Goal: Task Accomplishment & Management: Use online tool/utility

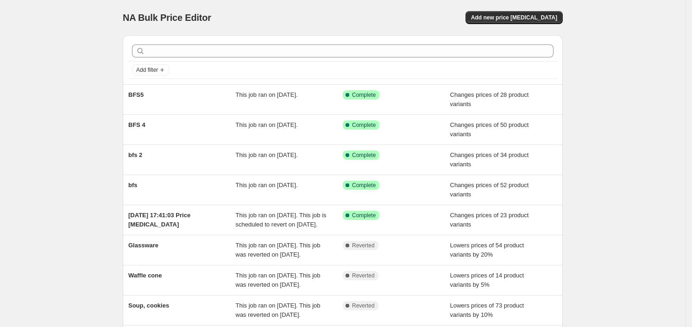
click at [79, 222] on div "NA Bulk Price Editor. This page is ready NA Bulk Price Editor Add new price [ME…" at bounding box center [342, 238] width 685 height 477
click at [505, 22] on button "Add new price [MEDICAL_DATA]" at bounding box center [513, 17] width 97 height 13
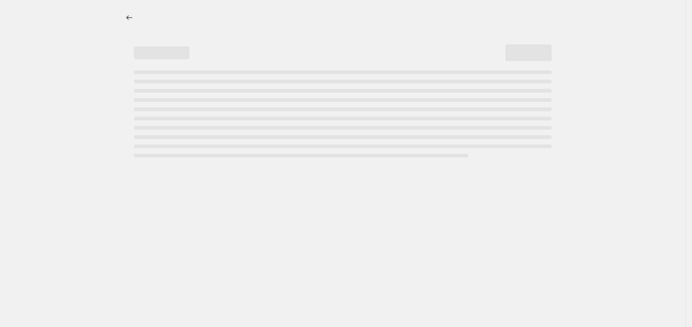
select select "percentage"
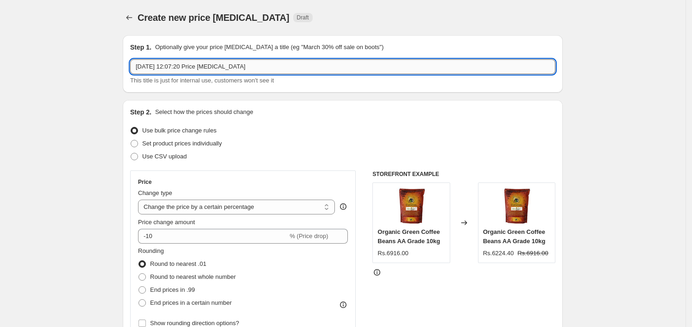
click at [253, 66] on input "[DATE] 12:07:20 Price [MEDICAL_DATA]" at bounding box center [342, 66] width 425 height 15
type input "Offer"
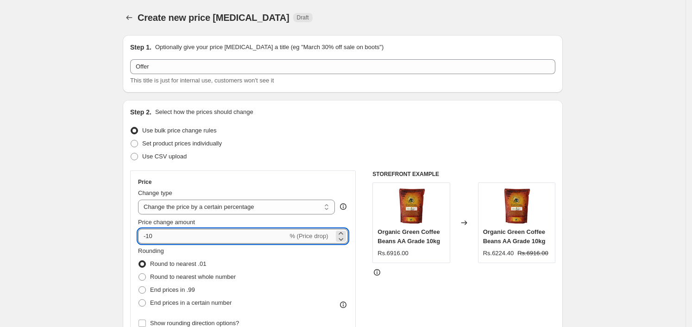
click at [168, 238] on input "-10" at bounding box center [213, 236] width 150 height 15
type input "-1"
type input "-20"
click at [314, 167] on div "Step 2. Select how the prices should change Use bulk price change rules Set pro…" at bounding box center [342, 262] width 425 height 310
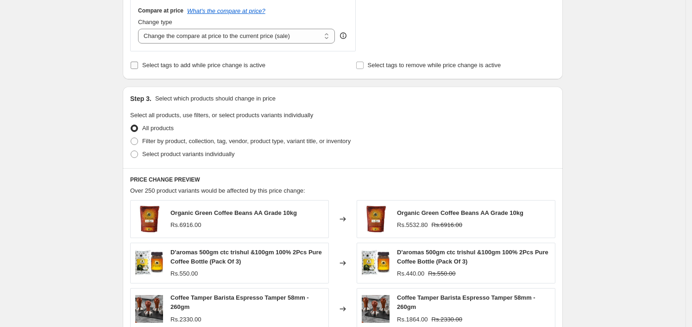
scroll to position [347, 0]
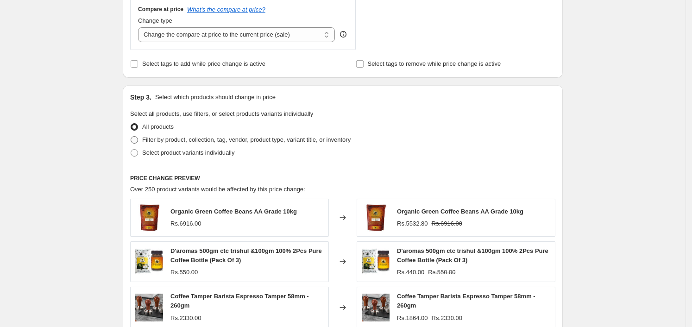
click at [217, 143] on span "Filter by product, collection, tag, vendor, product type, variant title, or inv…" at bounding box center [246, 139] width 208 height 7
click at [131, 137] on input "Filter by product, collection, tag, vendor, product type, variant title, or inv…" at bounding box center [131, 136] width 0 height 0
radio input "true"
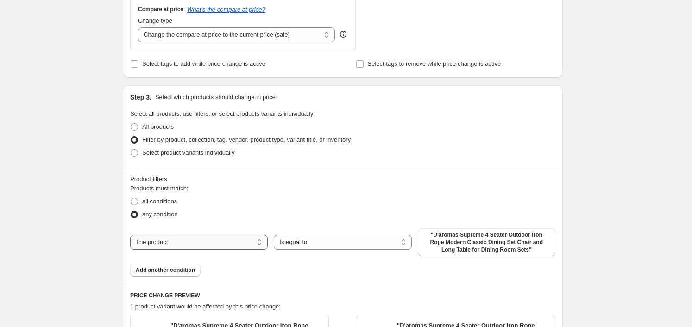
click at [181, 247] on select "The product The product's collection The product's tag The product's vendor The…" at bounding box center [199, 242] width 138 height 15
select select "collection"
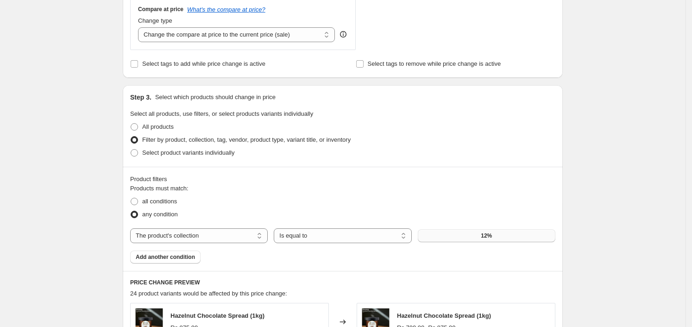
click at [468, 235] on button "12%" at bounding box center [487, 235] width 138 height 13
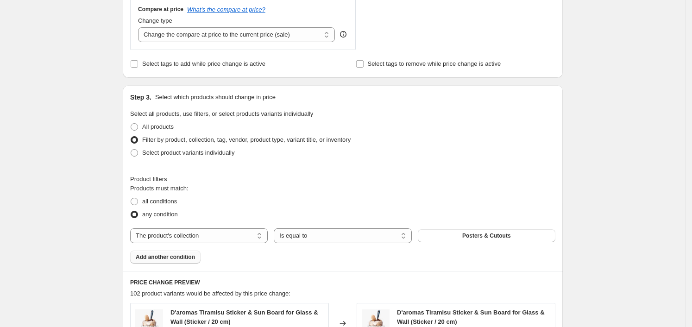
click at [195, 257] on span "Add another condition" at bounding box center [165, 256] width 59 height 7
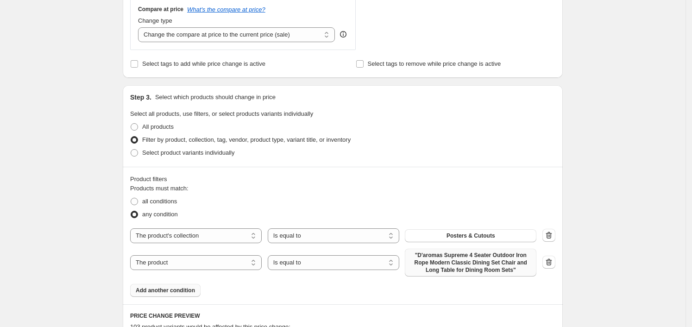
click at [476, 273] on span ""D'aromas Supreme 4 Seater Outdoor Iron Rope Modern Classic Dining Set Chair an…" at bounding box center [470, 262] width 120 height 22
click at [199, 256] on select "The product The product's collection The product's tag The product's vendor The…" at bounding box center [195, 262] width 131 height 15
select select "collection"
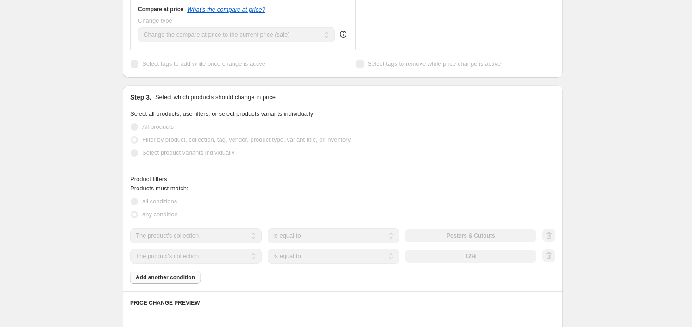
click at [474, 263] on div "The product The product's collection The product's tag The product's vendor The…" at bounding box center [333, 256] width 406 height 15
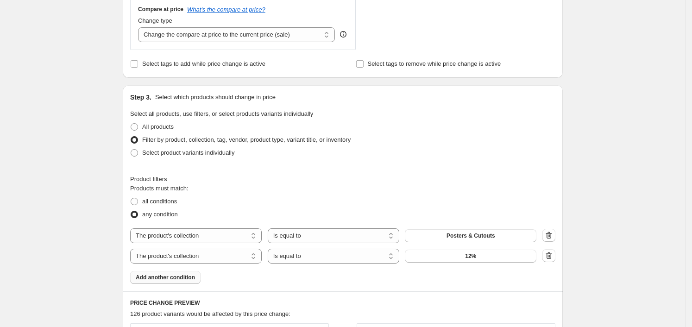
click at [474, 263] on div "The product The product's collection The product's tag The product's vendor The…" at bounding box center [333, 256] width 406 height 15
click at [473, 252] on span "12%" at bounding box center [470, 255] width 11 height 7
click at [162, 279] on span "Add another condition" at bounding box center [165, 277] width 59 height 7
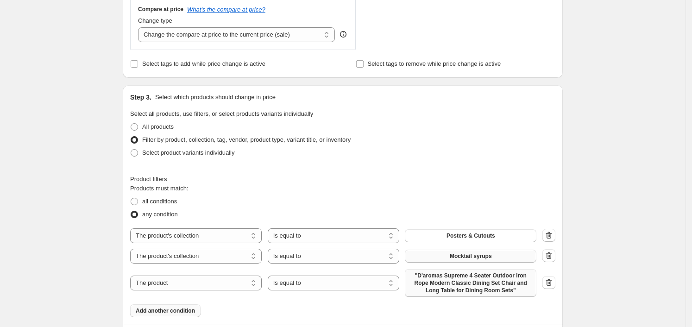
click at [432, 293] on span ""D'aromas Supreme 4 Seater Outdoor Iron Rope Modern Classic Dining Set Chair an…" at bounding box center [470, 283] width 120 height 22
click at [176, 280] on select "The product The product's collection The product's tag The product's vendor The…" at bounding box center [195, 282] width 131 height 15
select select "collection"
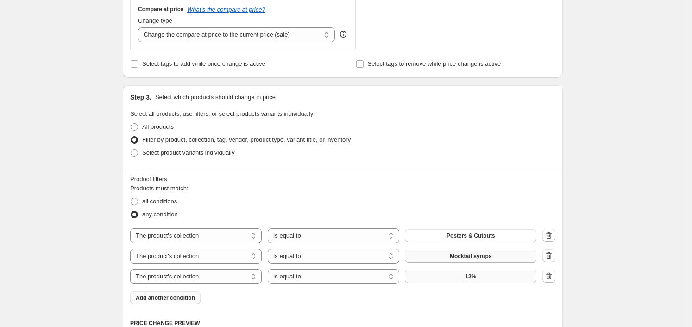
click at [474, 270] on button "12%" at bounding box center [470, 276] width 131 height 13
click at [171, 302] on button "Add another condition" at bounding box center [165, 297] width 70 height 13
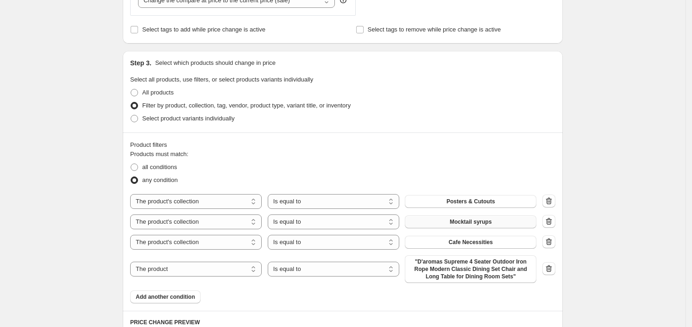
scroll to position [521, 0]
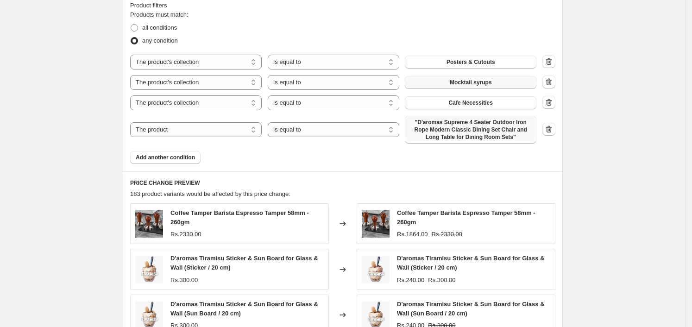
click at [493, 134] on span ""D'aromas Supreme 4 Seater Outdoor Iron Rope Modern Classic Dining Set Chair an…" at bounding box center [470, 130] width 120 height 22
click at [229, 131] on select "The product The product's collection The product's tag The product's vendor The…" at bounding box center [195, 129] width 131 height 15
select select "collection"
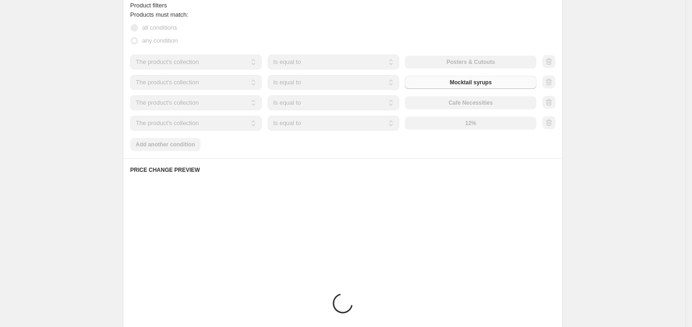
click at [470, 128] on div "The product The product's collection The product's tag The product's vendor The…" at bounding box center [333, 123] width 406 height 15
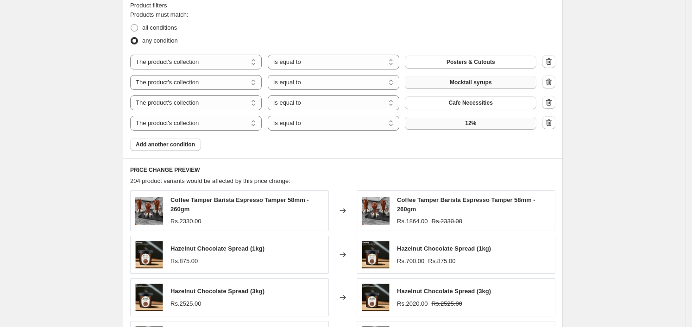
click at [517, 124] on button "12%" at bounding box center [470, 123] width 131 height 13
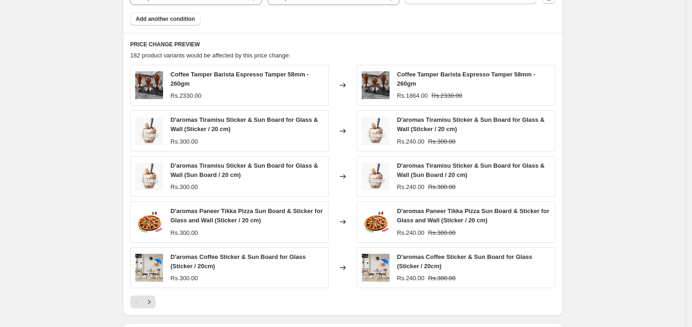
scroll to position [778, 0]
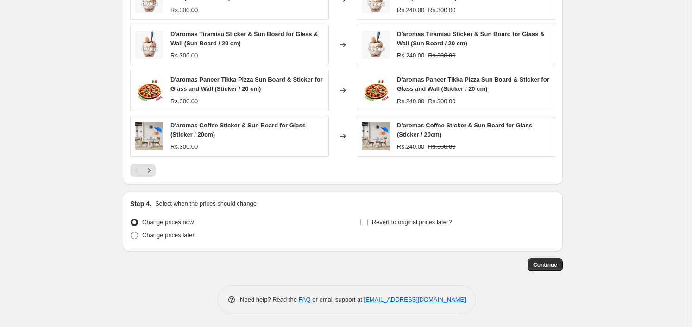
click at [164, 232] on span "Change prices later" at bounding box center [168, 234] width 52 height 7
click at [131, 232] on input "Change prices later" at bounding box center [131, 231] width 0 height 0
radio input "true"
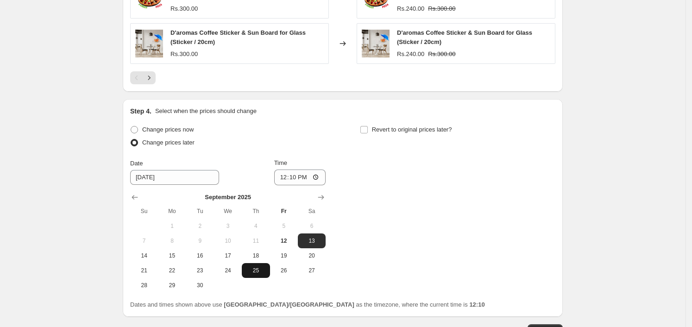
scroll to position [936, 0]
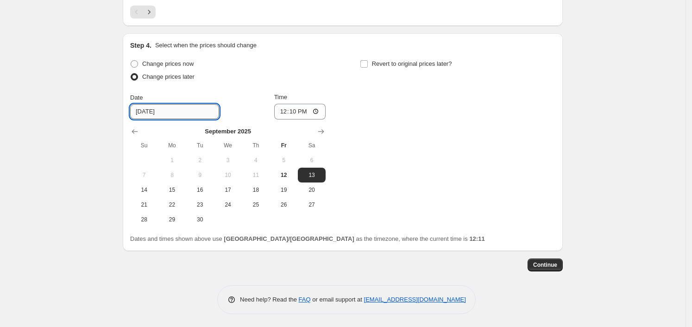
click at [172, 117] on input "[DATE]" at bounding box center [174, 111] width 89 height 15
click at [281, 172] on span "12" at bounding box center [284, 174] width 20 height 7
type input "[DATE]"
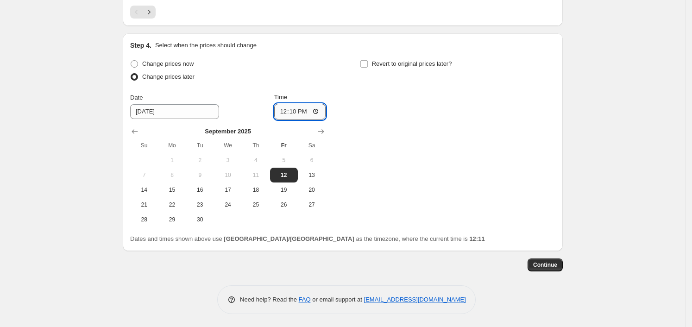
click at [311, 114] on input "12:10" at bounding box center [300, 112] width 52 height 16
click at [324, 107] on input "12:10" at bounding box center [300, 112] width 52 height 16
click at [321, 111] on input "12:10" at bounding box center [300, 112] width 52 height 16
type input "00:00"
drag, startPoint x: 389, startPoint y: 175, endPoint x: 397, endPoint y: 176, distance: 7.9
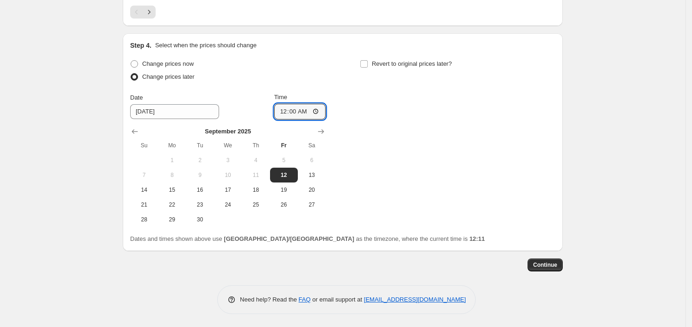
click at [389, 175] on div "Change prices now Change prices later Date [DATE] Time 00:00 [DATE] Su Mo Tu We…" at bounding box center [342, 141] width 425 height 169
click at [538, 261] on span "Continue" at bounding box center [545, 264] width 24 height 7
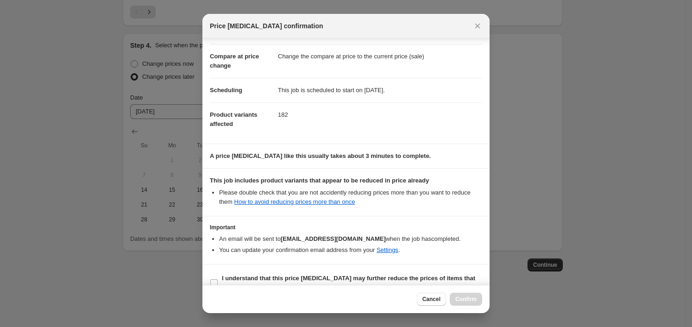
scroll to position [51, 0]
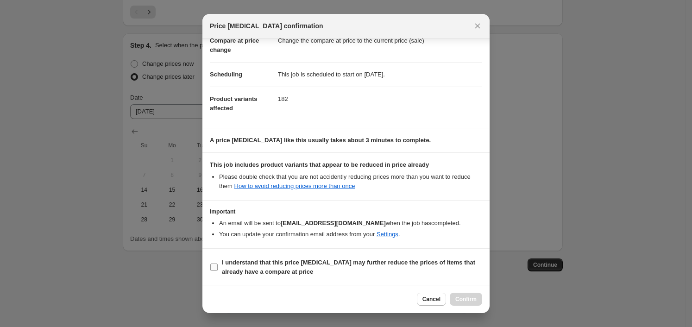
click at [338, 261] on b "I understand that this price [MEDICAL_DATA] may further reduce the prices of it…" at bounding box center [348, 267] width 253 height 16
click at [218, 263] on input "I understand that this price [MEDICAL_DATA] may further reduce the prices of it…" at bounding box center [213, 266] width 7 height 7
checkbox input "true"
click at [463, 298] on span "Confirm" at bounding box center [465, 298] width 21 height 7
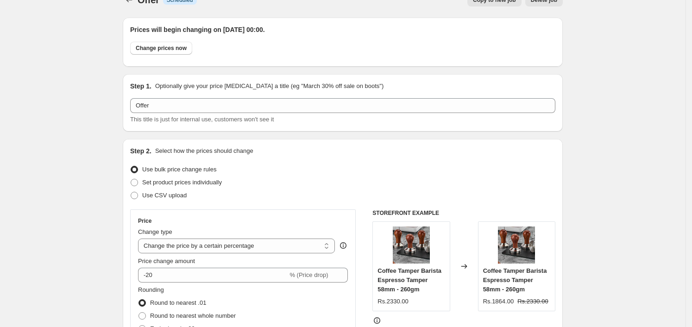
scroll to position [10, 0]
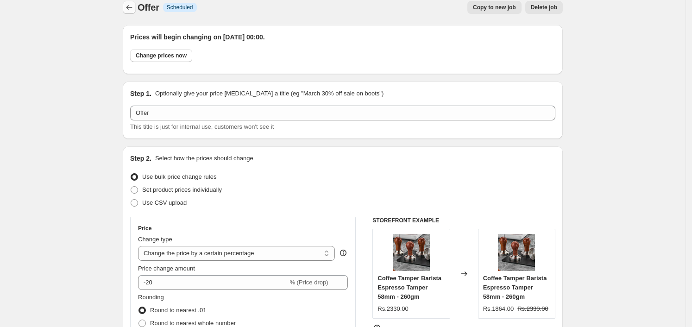
click at [136, 4] on button "Price change jobs" at bounding box center [129, 7] width 13 height 13
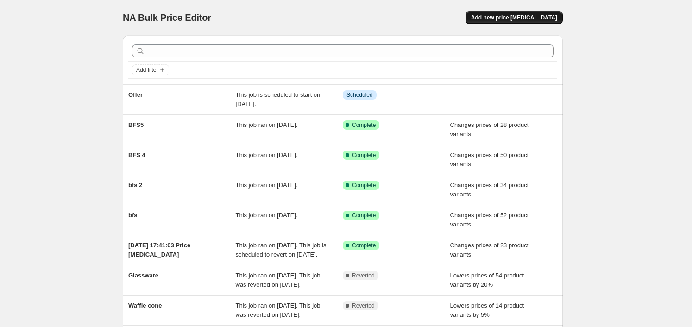
click at [525, 14] on span "Add new price [MEDICAL_DATA]" at bounding box center [514, 17] width 86 height 7
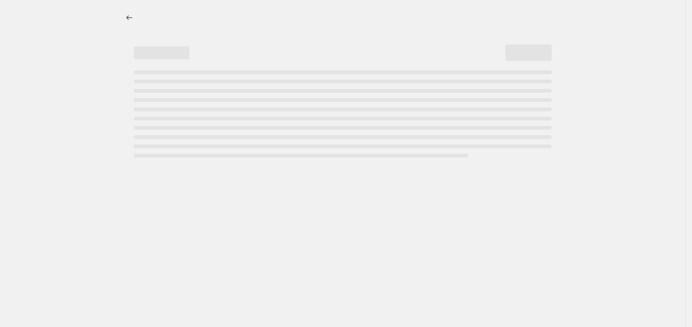
select select "percentage"
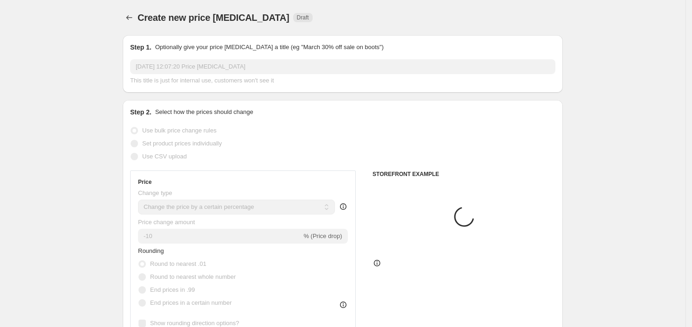
click at [222, 60] on input "[DATE] 12:07:20 Price [MEDICAL_DATA]" at bounding box center [342, 66] width 425 height 15
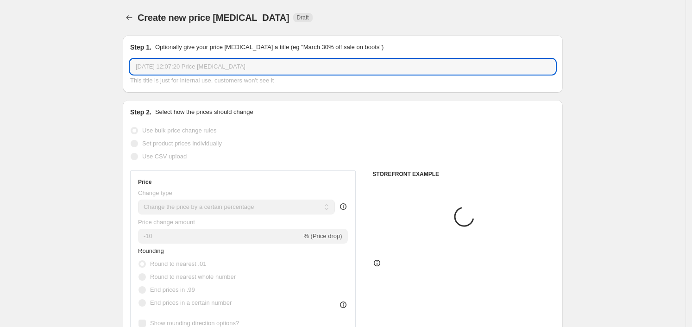
click at [222, 60] on input "[DATE] 12:07:20 Price [MEDICAL_DATA]" at bounding box center [342, 66] width 425 height 15
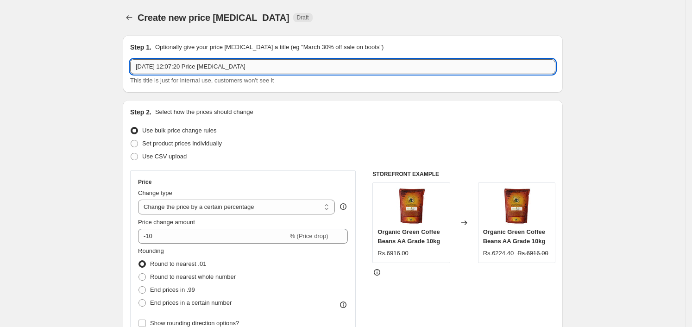
click at [221, 68] on input "[DATE] 12:07:20 Price [MEDICAL_DATA]" at bounding box center [342, 66] width 425 height 15
type input "offer"
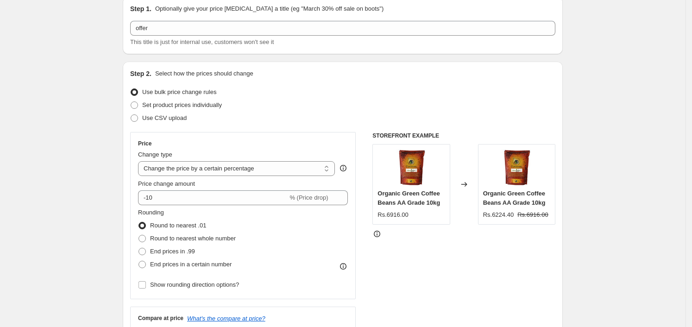
scroll to position [58, 0]
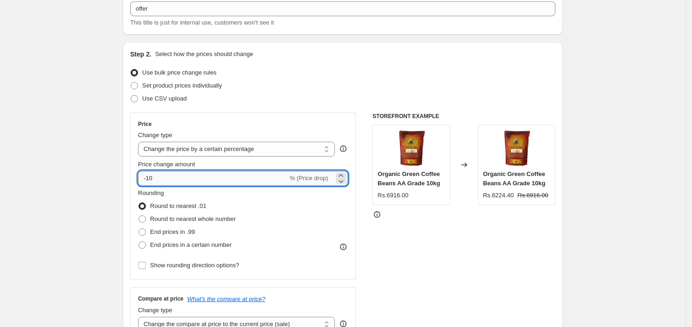
click at [153, 181] on input "-10" at bounding box center [213, 178] width 150 height 15
type input "-15"
click at [364, 178] on div "Price Change type Change the price to a certain amount Change the price by a ce…" at bounding box center [342, 226] width 425 height 227
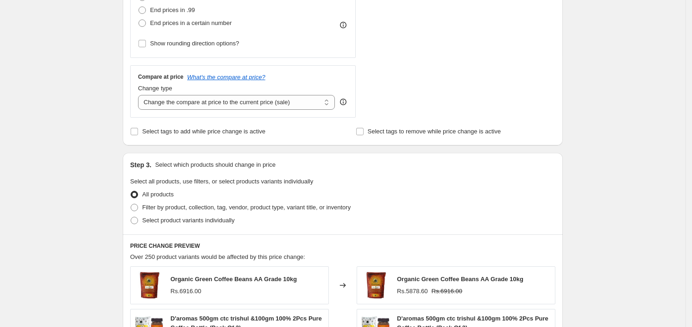
scroll to position [289, 0]
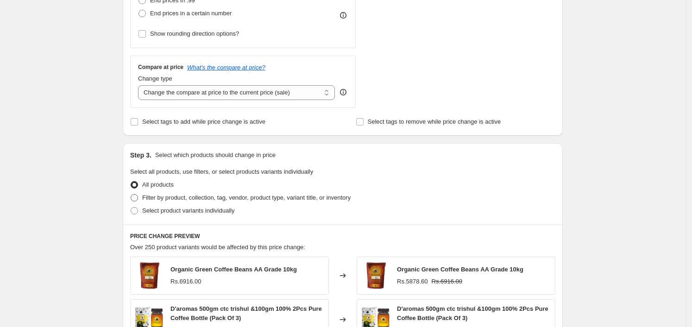
click at [209, 204] on label "Select product variants individually" at bounding box center [182, 210] width 104 height 13
click at [131, 207] on input "Select product variants individually" at bounding box center [131, 207] width 0 height 0
radio input "true"
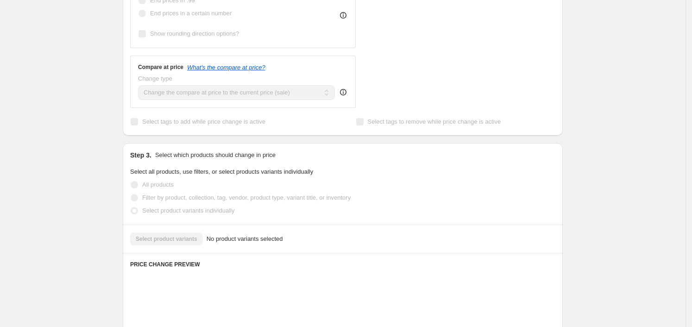
click at [223, 198] on span "Filter by product, collection, tag, vendor, product type, variant title, or inv…" at bounding box center [246, 197] width 208 height 7
click at [131, 194] on input "Filter by product, collection, tag, vendor, product type, variant title, or inv…" at bounding box center [131, 194] width 0 height 0
radio input "true"
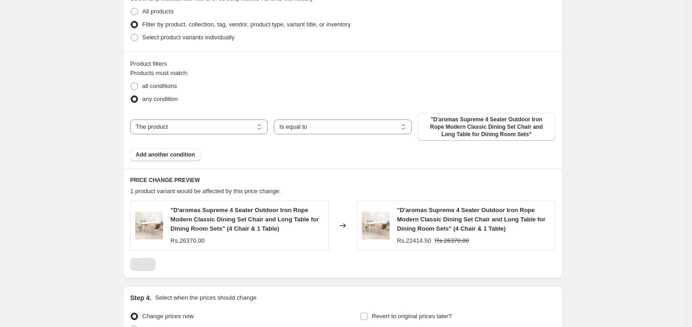
scroll to position [463, 0]
click at [216, 123] on select "The product The product's collection The product's tag The product's vendor The…" at bounding box center [199, 126] width 138 height 15
select select "collection"
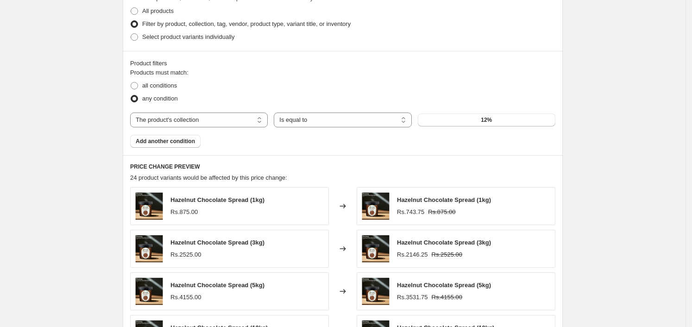
click at [522, 120] on button "12%" at bounding box center [487, 119] width 138 height 13
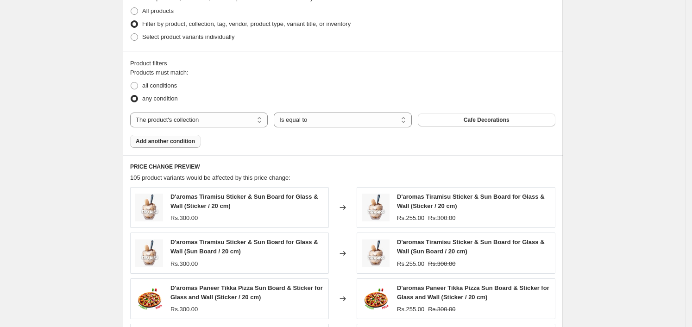
click at [176, 145] on button "Add another condition" at bounding box center [165, 141] width 70 height 13
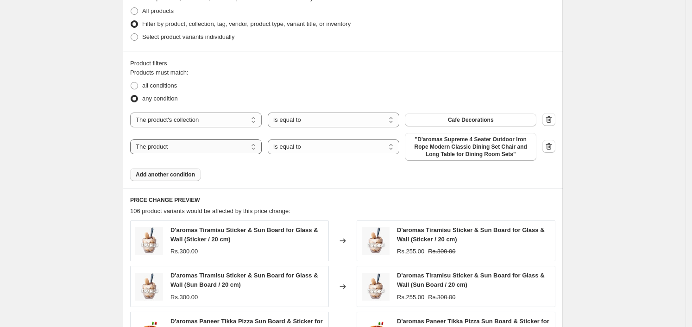
click at [182, 149] on select "The product The product's collection The product's tag The product's vendor The…" at bounding box center [195, 146] width 131 height 15
select select "collection"
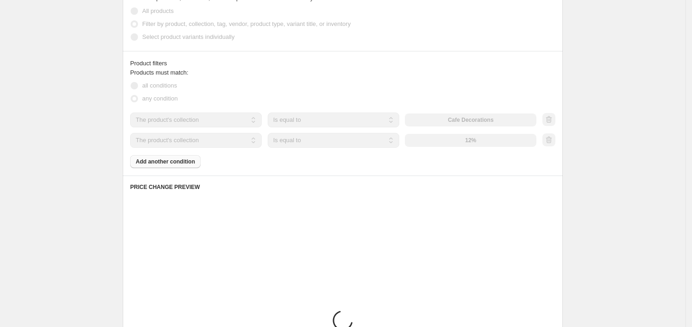
click at [460, 143] on div "The product The product's collection The product's tag The product's vendor The…" at bounding box center [333, 140] width 406 height 15
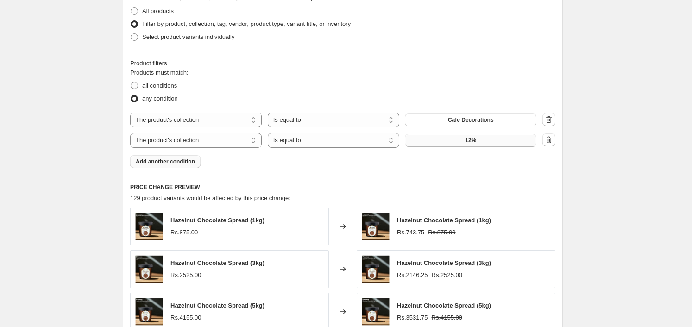
click at [458, 144] on button "12%" at bounding box center [470, 140] width 131 height 13
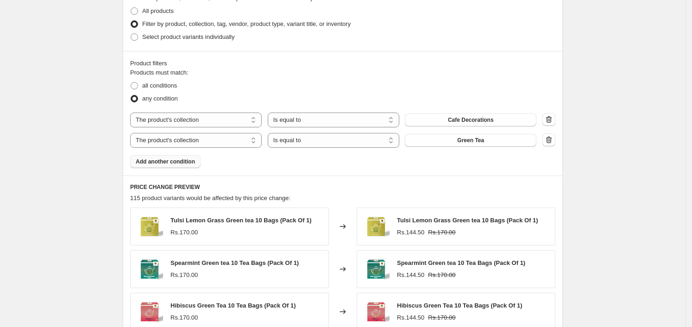
click at [171, 159] on span "Add another condition" at bounding box center [165, 161] width 59 height 7
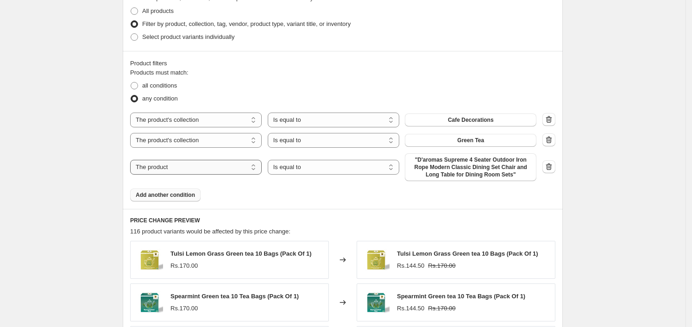
drag, startPoint x: 223, startPoint y: 169, endPoint x: 234, endPoint y: 166, distance: 12.0
click at [223, 169] on select "The product The product's collection The product's tag The product's vendor The…" at bounding box center [195, 167] width 131 height 15
select select "collection"
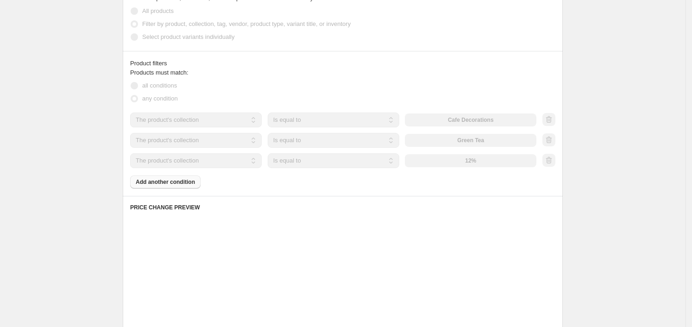
click at [442, 159] on div "The product The product's collection The product's tag The product's vendor The…" at bounding box center [333, 160] width 406 height 15
click at [468, 163] on div "The product The product's collection The product's tag The product's vendor The…" at bounding box center [333, 160] width 406 height 15
click at [469, 163] on div "The product The product's collection The product's tag The product's vendor The…" at bounding box center [333, 160] width 406 height 15
click at [394, 209] on h6 "PRICE CHANGE PREVIEW" at bounding box center [342, 207] width 425 height 7
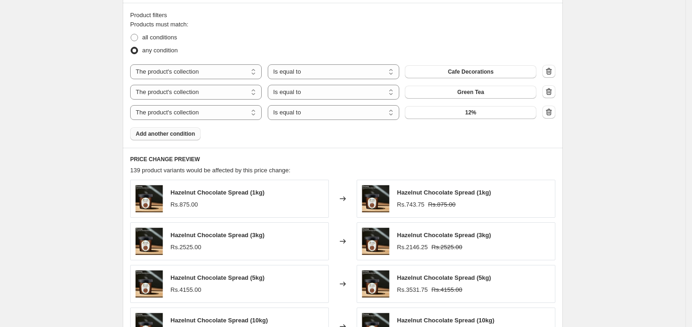
scroll to position [0, 0]
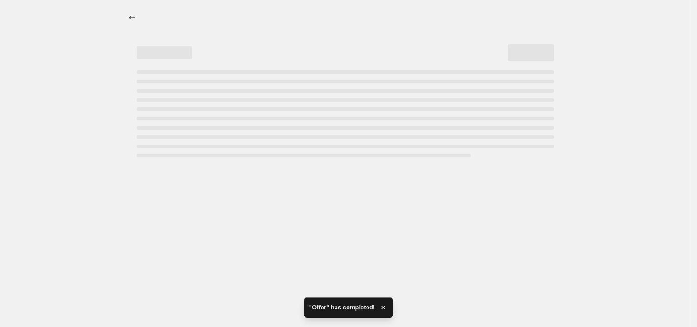
select select "percentage"
select select "collection"
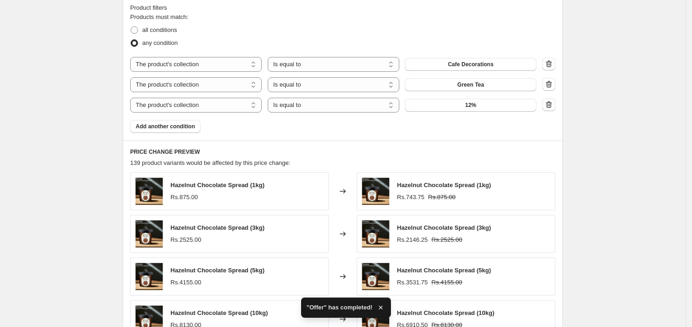
scroll to position [521, 0]
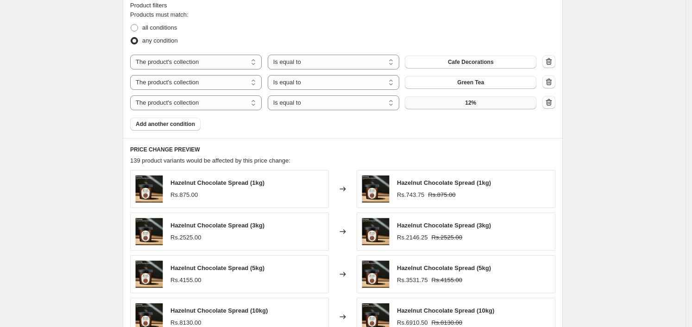
click at [481, 107] on button "12%" at bounding box center [470, 102] width 131 height 13
click at [176, 122] on span "Add another condition" at bounding box center [165, 123] width 59 height 7
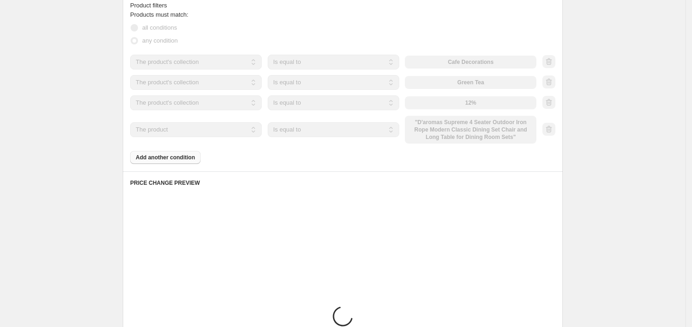
click at [481, 126] on div "The product The product's collection The product's tag The product's vendor The…" at bounding box center [333, 130] width 406 height 28
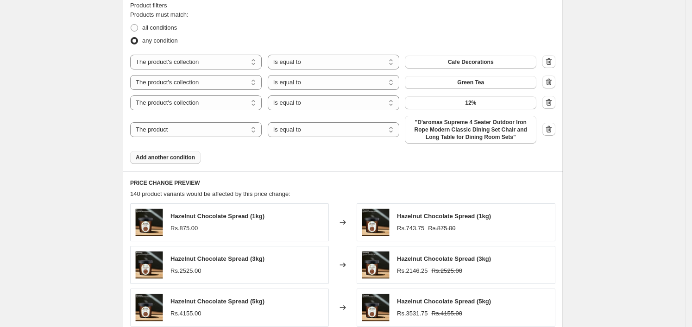
click at [481, 126] on span ""D'aromas Supreme 4 Seater Outdoor Iron Rope Modern Classic Dining Set Chair an…" at bounding box center [470, 130] width 120 height 22
click at [470, 114] on div "The product The product's collection The product's tag The product's vendor The…" at bounding box center [342, 99] width 425 height 89
click at [463, 125] on span ""D'aromas Supreme 4 Seater Outdoor Iron Rope Modern Classic Dining Set Chair an…" at bounding box center [470, 130] width 120 height 22
click at [485, 108] on button "12%" at bounding box center [470, 102] width 131 height 13
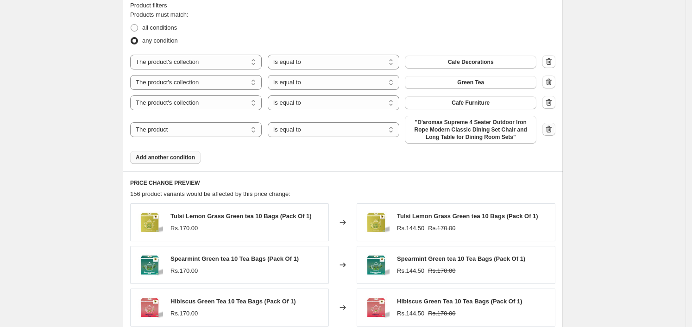
click at [555, 127] on button "button" at bounding box center [548, 129] width 13 height 13
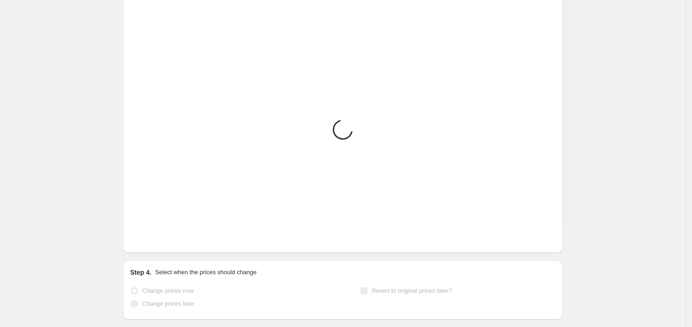
scroll to position [743, 0]
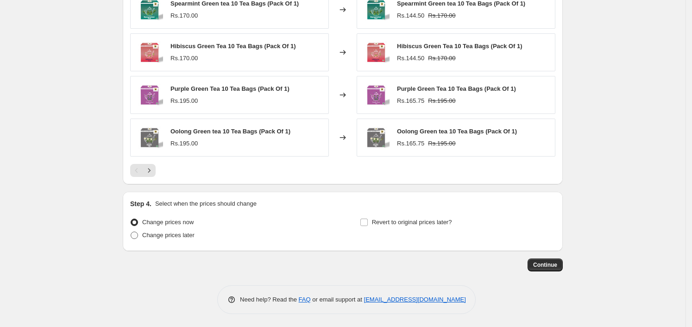
click at [181, 229] on label "Change prices later" at bounding box center [162, 235] width 64 height 13
click at [131, 231] on input "Change prices later" at bounding box center [131, 231] width 0 height 0
radio input "true"
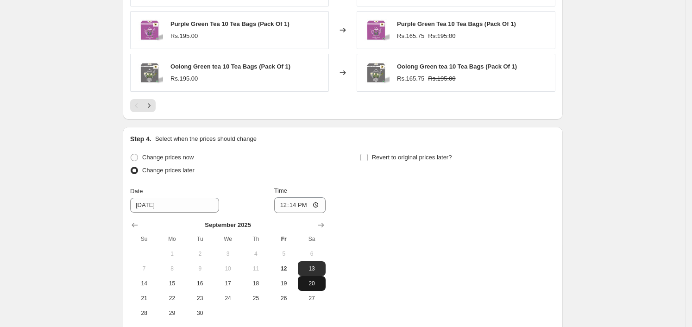
scroll to position [858, 0]
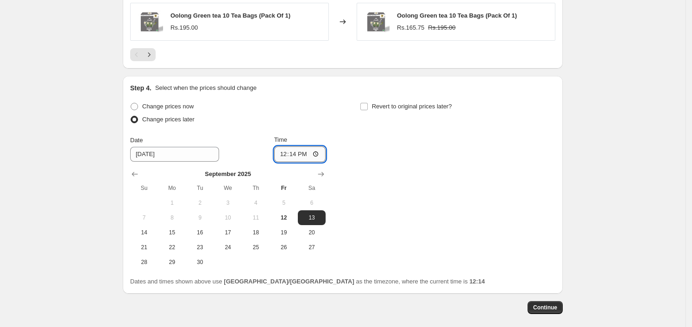
click at [320, 153] on input "12:14" at bounding box center [300, 154] width 52 height 16
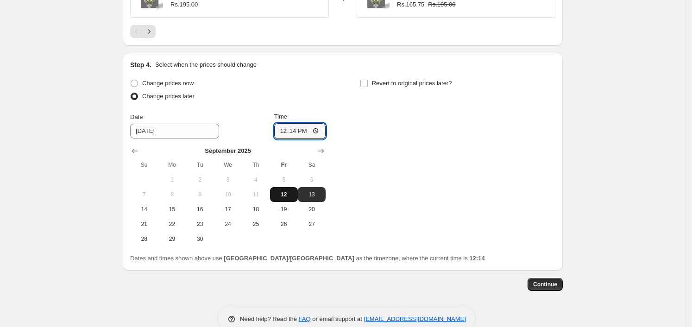
scroll to position [901, 0]
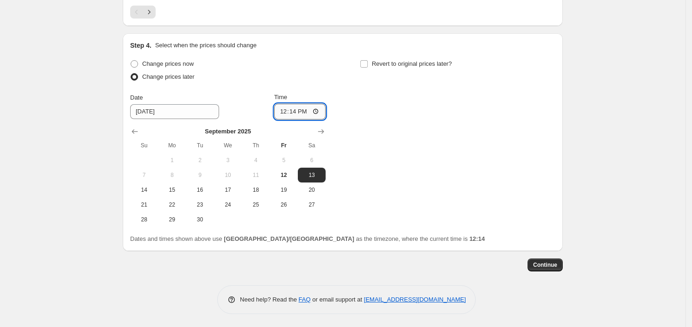
click at [297, 113] on input "12:14" at bounding box center [300, 112] width 52 height 16
click at [314, 106] on input "12:14" at bounding box center [300, 112] width 52 height 16
type input "00:00"
click at [409, 152] on div "Change prices now Change prices later Date [DATE] Time 00:00 [DATE] Su Mo Tu We…" at bounding box center [342, 141] width 425 height 169
click at [539, 265] on span "Continue" at bounding box center [545, 264] width 24 height 7
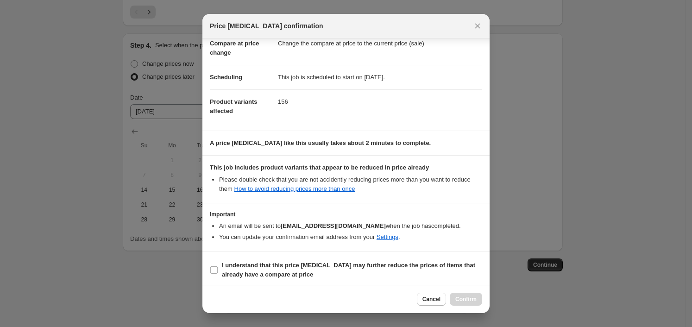
scroll to position [51, 0]
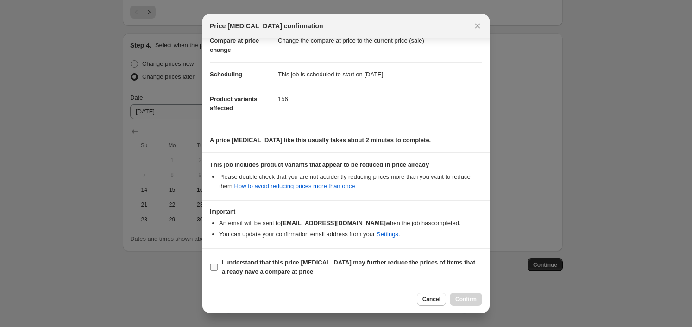
click at [334, 269] on span "I understand that this price [MEDICAL_DATA] may further reduce the prices of it…" at bounding box center [352, 267] width 260 height 19
click at [218, 269] on input "I understand that this price [MEDICAL_DATA] may further reduce the prices of it…" at bounding box center [213, 266] width 7 height 7
checkbox input "true"
click at [469, 294] on button "Confirm" at bounding box center [466, 299] width 32 height 13
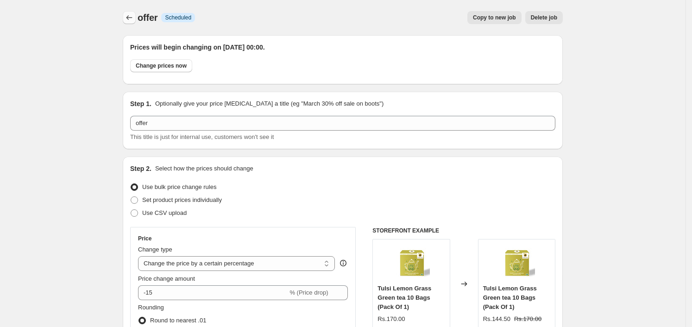
click at [133, 14] on icon "Price change jobs" at bounding box center [129, 17] width 9 height 9
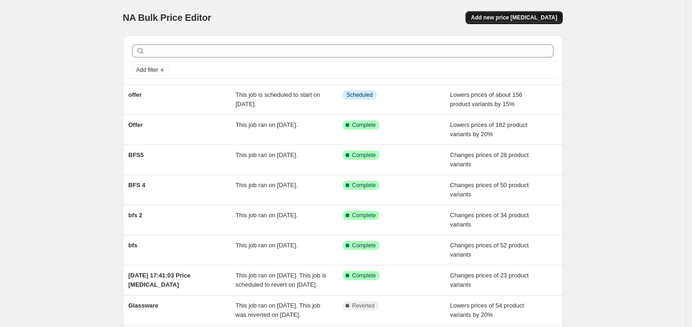
click at [537, 19] on span "Add new price [MEDICAL_DATA]" at bounding box center [514, 17] width 86 height 7
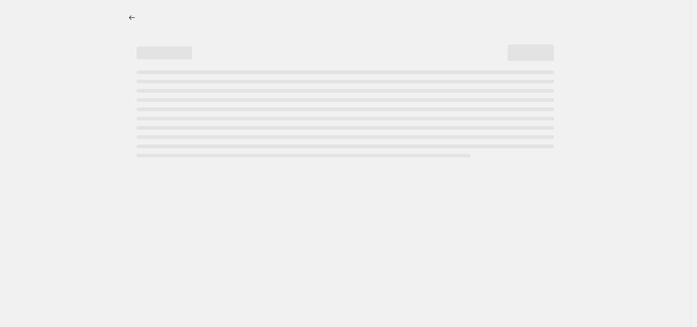
select select "percentage"
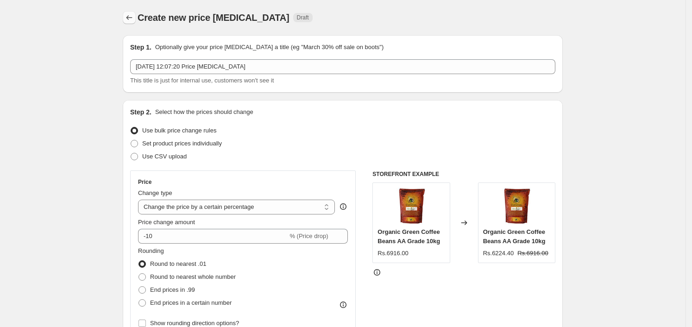
click at [131, 18] on icon "Price change jobs" at bounding box center [129, 17] width 6 height 5
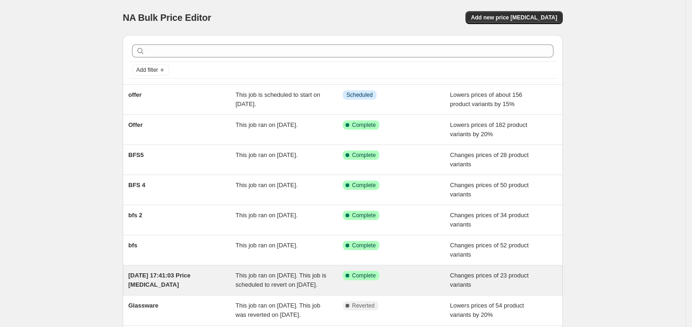
click at [389, 274] on div "Success Complete Complete" at bounding box center [390, 275] width 94 height 9
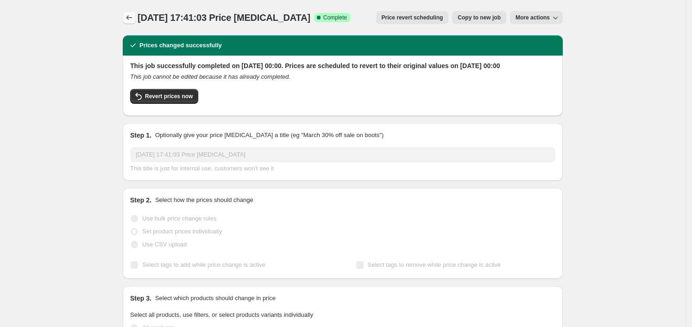
click at [134, 21] on icon "Price change jobs" at bounding box center [129, 17] width 9 height 9
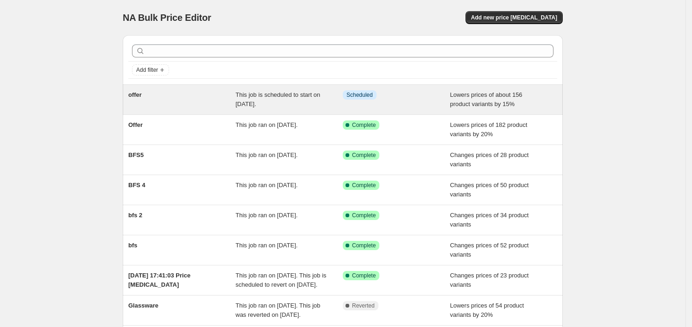
click at [384, 100] on div "Info Scheduled" at bounding box center [396, 99] width 107 height 19
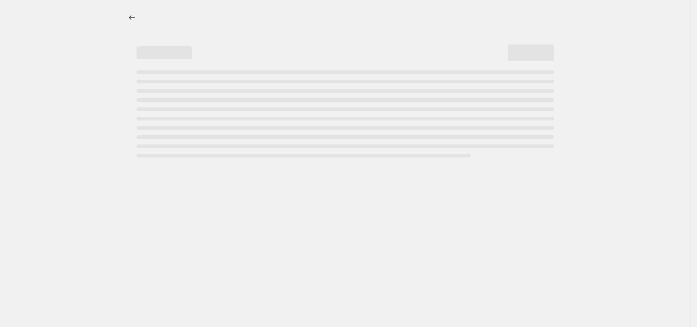
select select "percentage"
select select "collection"
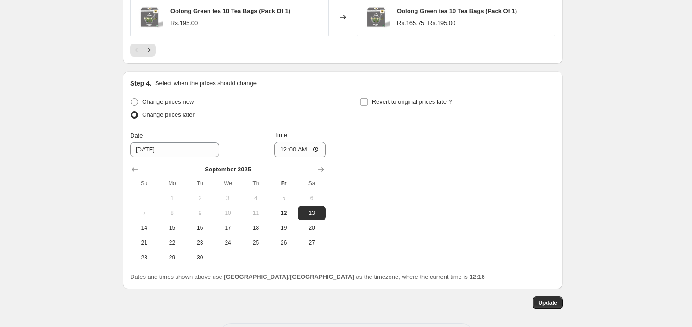
scroll to position [957, 0]
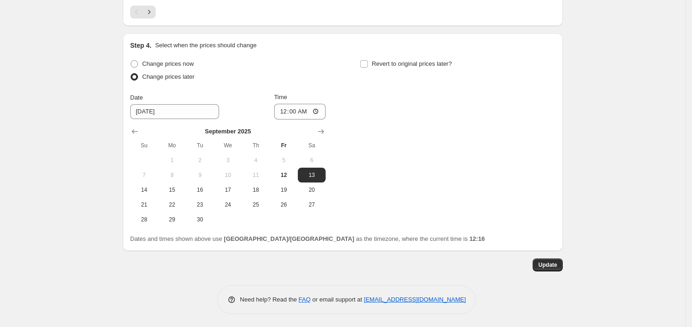
click at [387, 112] on div "Change prices now Change prices later Date [DATE] Time 00:00 [DATE] Su Mo Tu We…" at bounding box center [342, 141] width 425 height 169
click at [557, 265] on span "Update" at bounding box center [547, 264] width 19 height 7
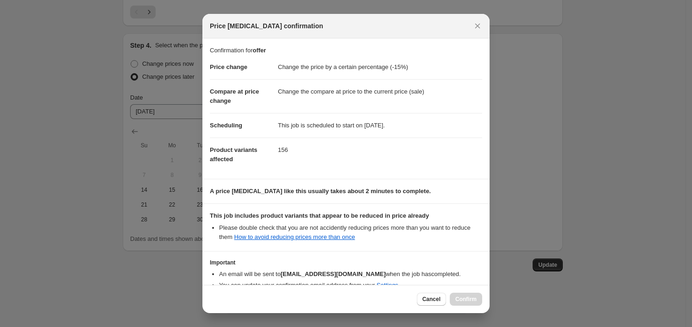
scroll to position [51, 0]
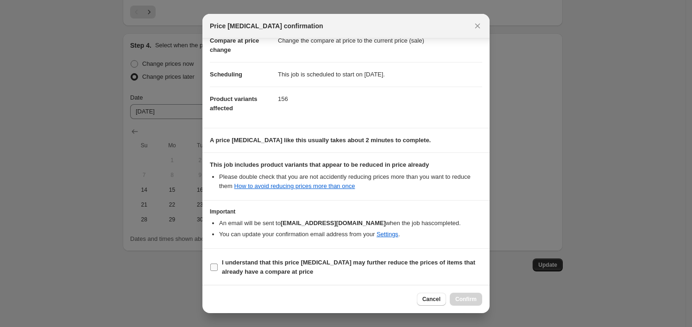
click at [326, 265] on b "I understand that this price [MEDICAL_DATA] may further reduce the prices of it…" at bounding box center [348, 267] width 253 height 16
click at [218, 265] on input "I understand that this price [MEDICAL_DATA] may further reduce the prices of it…" at bounding box center [213, 266] width 7 height 7
checkbox input "true"
click at [472, 297] on span "Confirm" at bounding box center [465, 298] width 21 height 7
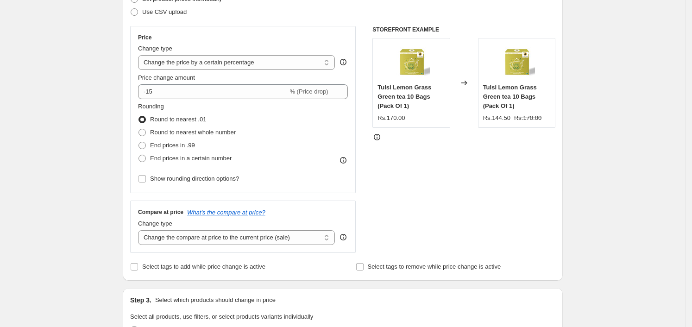
scroll to position [0, 0]
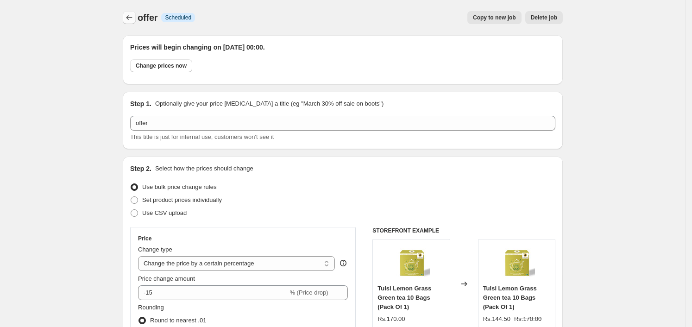
click at [127, 17] on icon "Price change jobs" at bounding box center [129, 17] width 9 height 9
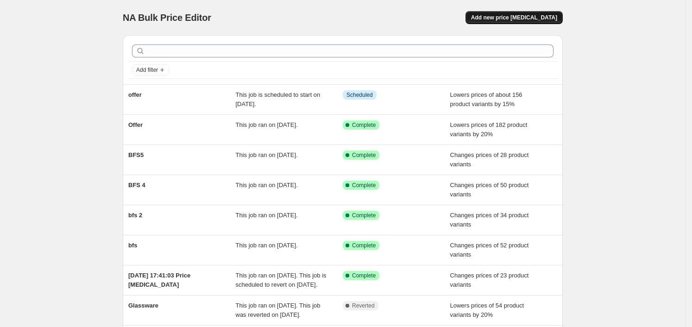
click at [534, 18] on span "Add new price [MEDICAL_DATA]" at bounding box center [514, 17] width 86 height 7
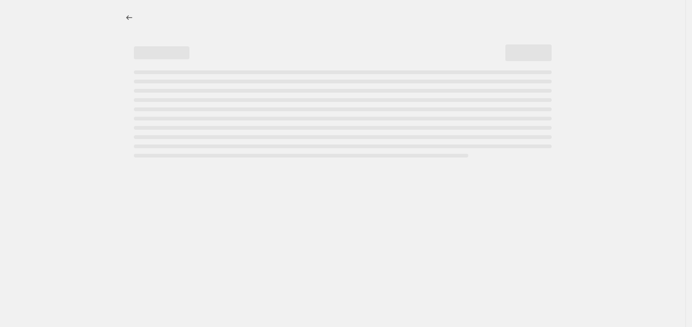
select select "percentage"
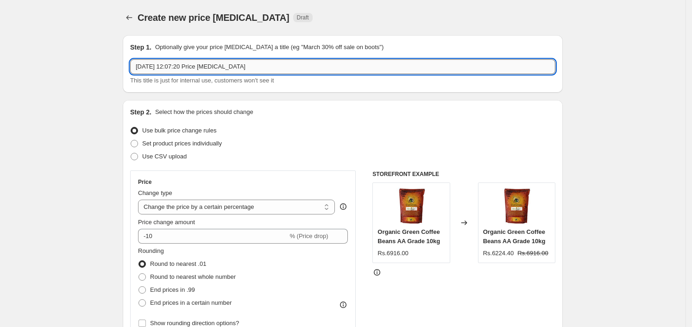
click at [288, 66] on input "[DATE] 12:07:20 Price [MEDICAL_DATA]" at bounding box center [342, 66] width 425 height 15
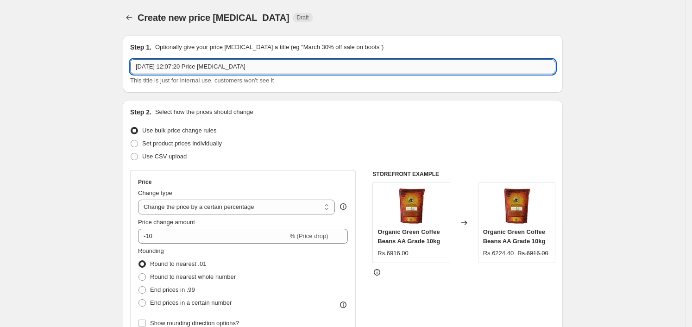
click at [288, 66] on input "[DATE] 12:07:20 Price [MEDICAL_DATA]" at bounding box center [342, 66] width 425 height 15
click at [288, 66] on input "text" at bounding box center [342, 66] width 425 height 15
type input "Offer"
click at [285, 122] on div "Step 2. Select how the prices should change Use bulk price change rules Set pro…" at bounding box center [342, 262] width 425 height 310
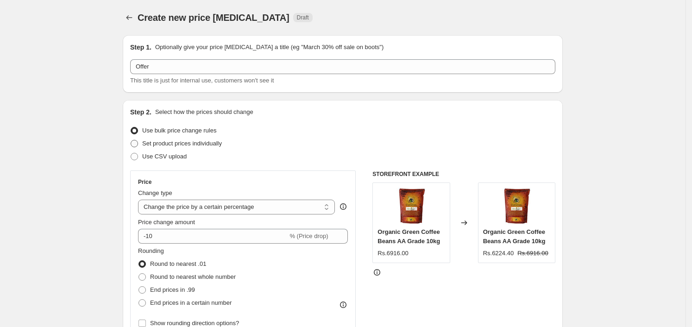
click at [163, 144] on span "Set product prices individually" at bounding box center [182, 143] width 80 height 7
click at [131, 140] on input "Set product prices individually" at bounding box center [131, 140] width 0 height 0
radio input "true"
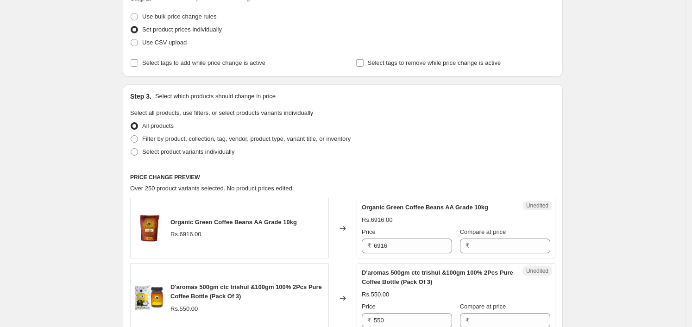
scroll to position [116, 0]
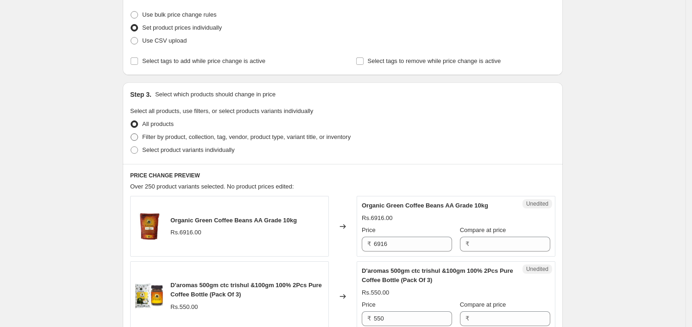
click at [328, 133] on span "Filter by product, collection, tag, vendor, product type, variant title, or inv…" at bounding box center [246, 136] width 208 height 7
click at [131, 133] on input "Filter by product, collection, tag, vendor, product type, variant title, or inv…" at bounding box center [131, 133] width 0 height 0
radio input "true"
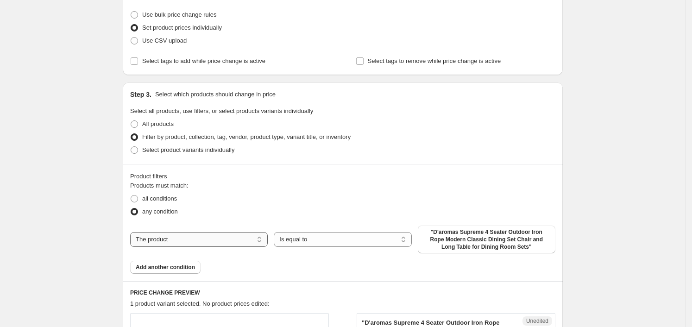
click at [214, 244] on select "The product The product's collection The product's tag The product's vendor The…" at bounding box center [199, 239] width 138 height 15
select select "collection"
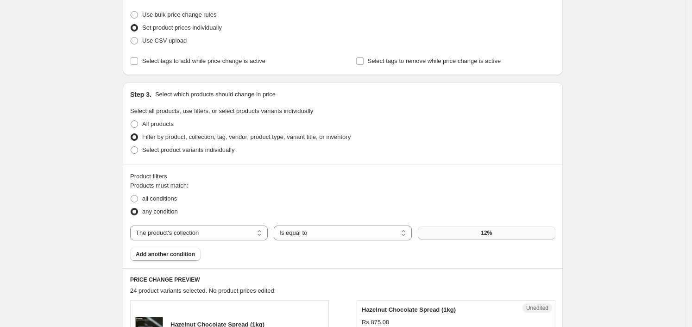
click at [461, 232] on button "12%" at bounding box center [487, 232] width 138 height 13
click at [236, 232] on select "The product The product's collection The product's tag The product's vendor The…" at bounding box center [199, 232] width 138 height 15
click at [492, 228] on button "12%" at bounding box center [487, 232] width 138 height 13
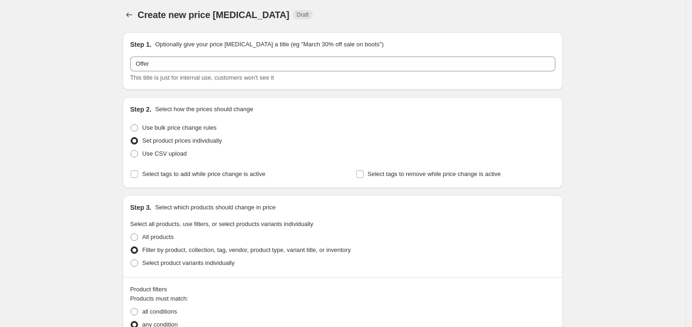
scroll to position [0, 0]
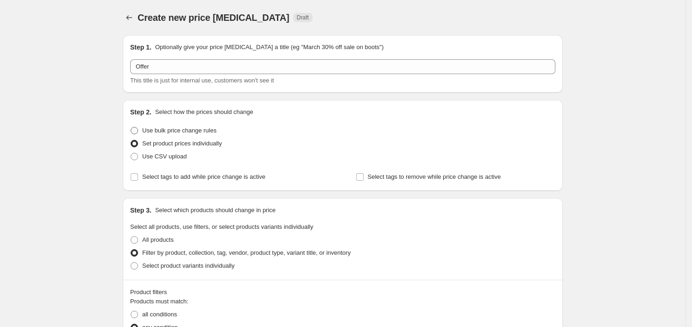
click at [195, 131] on span "Use bulk price change rules" at bounding box center [179, 130] width 74 height 7
click at [131, 127] on input "Use bulk price change rules" at bounding box center [131, 127] width 0 height 0
radio input "true"
select select "percentage"
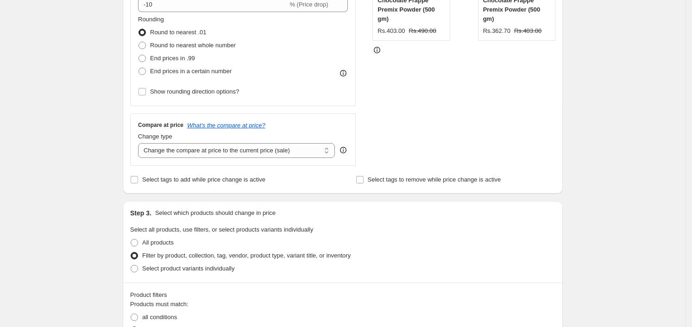
scroll to position [347, 0]
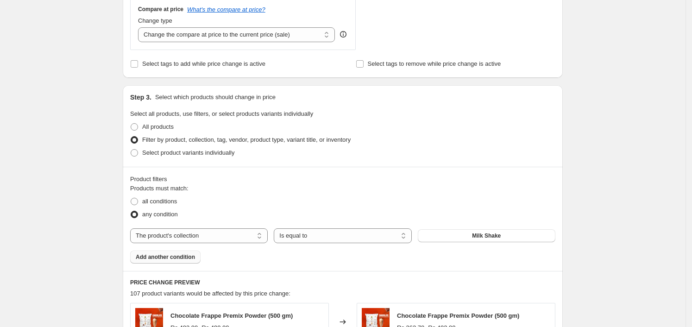
click at [197, 256] on button "Add another condition" at bounding box center [165, 256] width 70 height 13
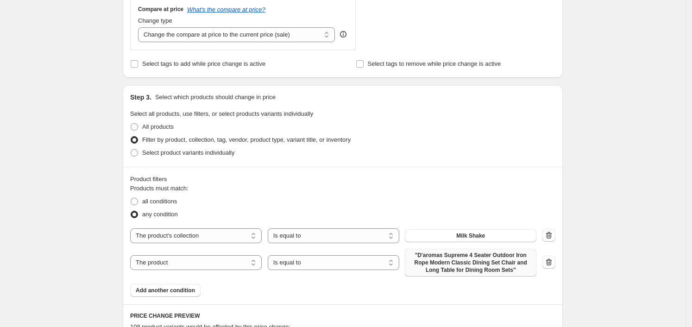
click at [463, 270] on span ""D'aromas Supreme 4 Seater Outdoor Iron Rope Modern Classic Dining Set Chair an…" at bounding box center [470, 262] width 120 height 22
click at [218, 256] on select "The product The product's collection The product's tag The product's vendor The…" at bounding box center [195, 262] width 131 height 15
select select "collection"
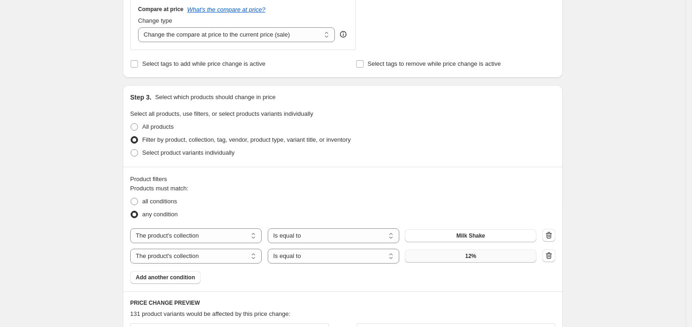
click at [467, 254] on button "12%" at bounding box center [470, 256] width 131 height 13
click at [158, 273] on button "Add another condition" at bounding box center [165, 277] width 70 height 13
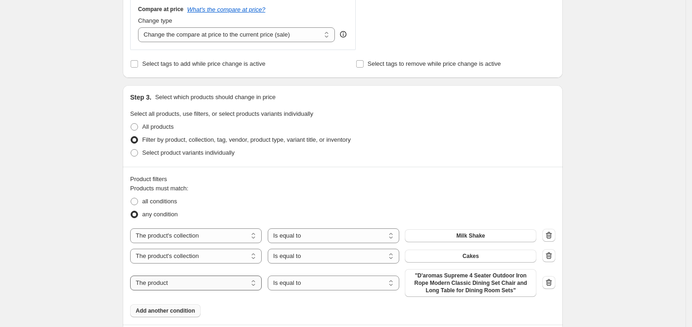
drag, startPoint x: 181, startPoint y: 283, endPoint x: 184, endPoint y: 277, distance: 6.8
click at [181, 283] on select "The product The product's collection The product's tag The product's vendor The…" at bounding box center [195, 282] width 131 height 15
select select "collection"
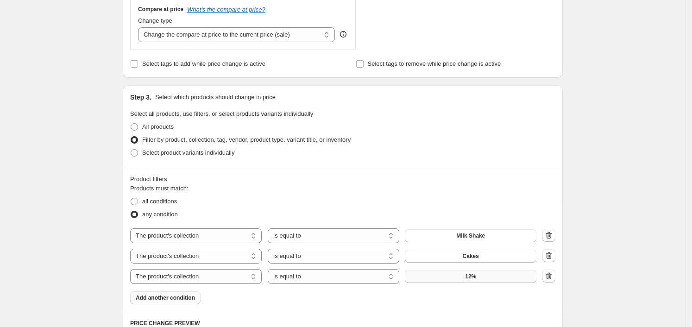
click at [439, 279] on button "12%" at bounding box center [470, 276] width 131 height 13
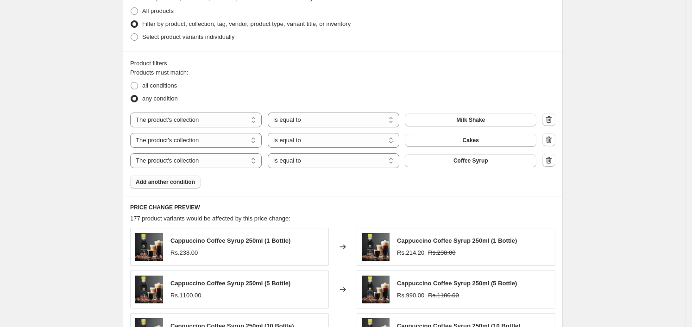
click at [171, 183] on span "Add another condition" at bounding box center [165, 181] width 59 height 7
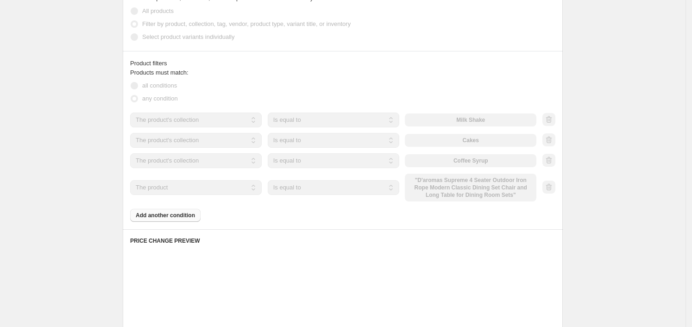
click at [480, 186] on div "The product The product's collection The product's tag The product's vendor The…" at bounding box center [333, 188] width 406 height 28
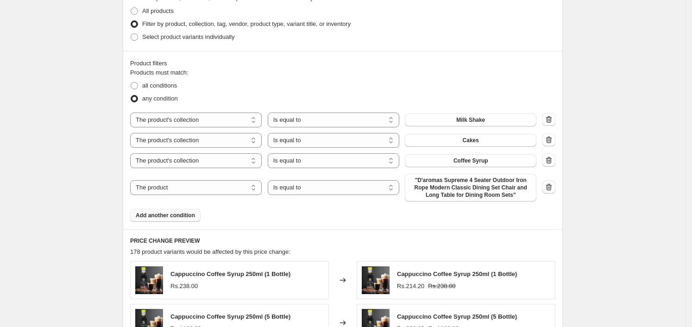
click at [480, 186] on span ""D'aromas Supreme 4 Seater Outdoor Iron Rope Modern Classic Dining Set Chair an…" at bounding box center [470, 187] width 120 height 22
click at [182, 186] on select "The product The product's collection The product's tag The product's vendor The…" at bounding box center [195, 187] width 131 height 15
select select "collection"
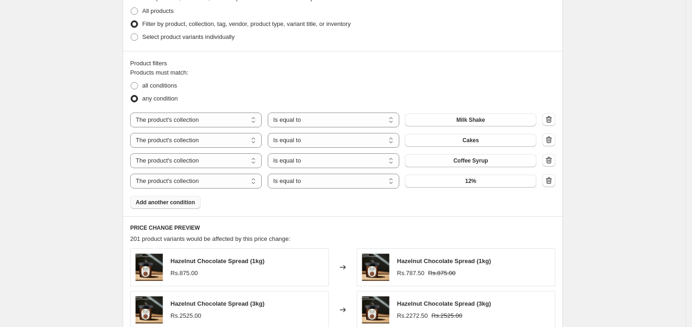
click at [508, 182] on button "12%" at bounding box center [470, 181] width 131 height 13
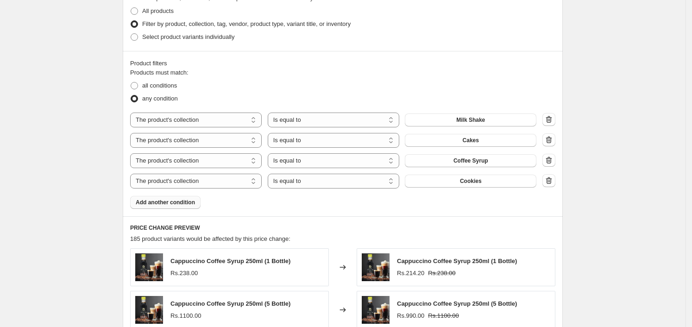
click at [189, 202] on span "Add another condition" at bounding box center [165, 202] width 59 height 7
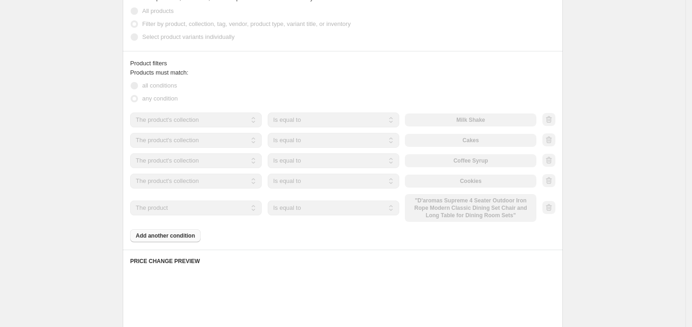
click at [211, 212] on select "The product The product's collection The product's tag The product's vendor The…" at bounding box center [195, 207] width 131 height 15
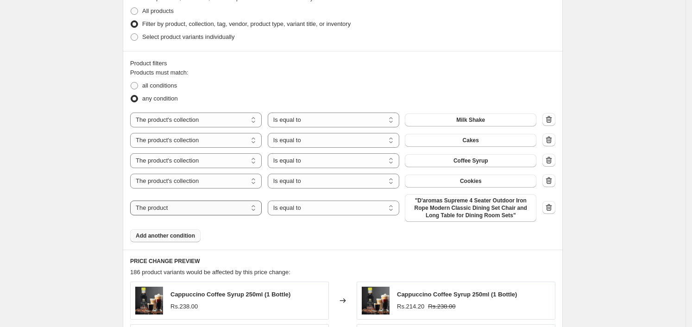
click at [215, 209] on select "The product The product's collection The product's tag The product's vendor The…" at bounding box center [195, 207] width 131 height 15
select select "collection"
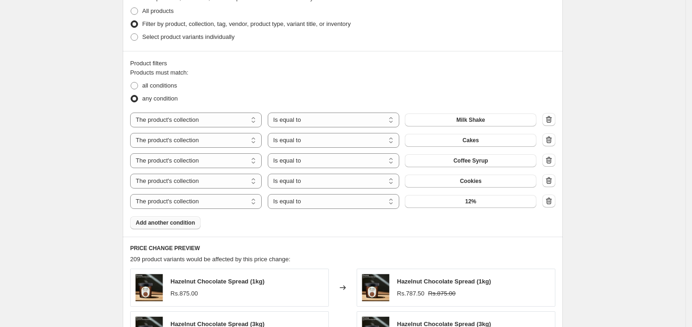
click at [496, 204] on button "12%" at bounding box center [470, 201] width 131 height 13
click at [431, 206] on button "12%" at bounding box center [470, 201] width 131 height 13
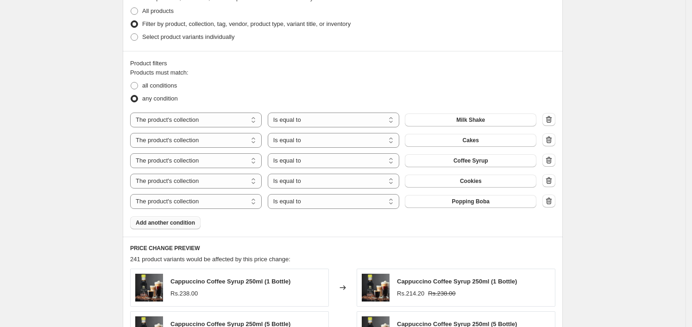
click at [185, 220] on span "Add another condition" at bounding box center [165, 222] width 59 height 7
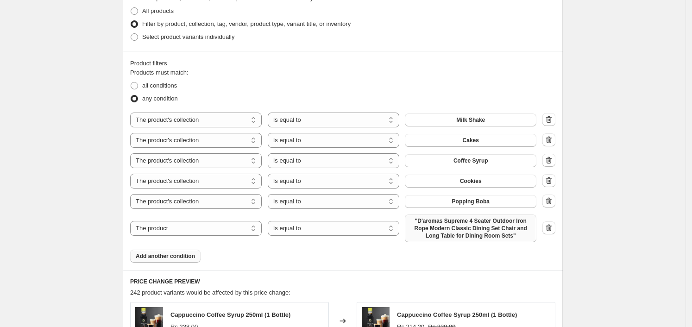
click at [491, 236] on span ""D'aromas Supreme 4 Seater Outdoor Iron Rope Modern Classic Dining Set Chair an…" at bounding box center [470, 228] width 120 height 22
click at [213, 231] on select "The product The product's collection The product's tag The product's vendor The…" at bounding box center [195, 228] width 131 height 15
select select "collection"
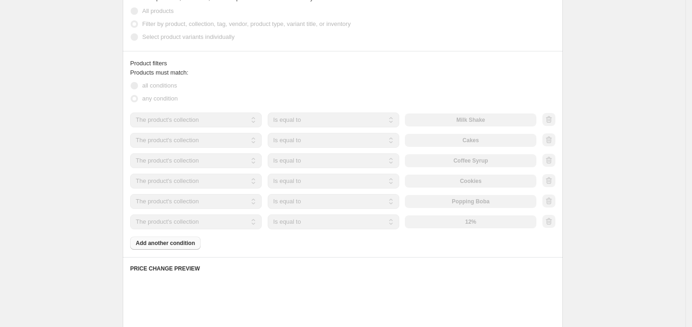
click at [476, 221] on div "The product The product's collection The product's tag The product's vendor The…" at bounding box center [333, 221] width 406 height 15
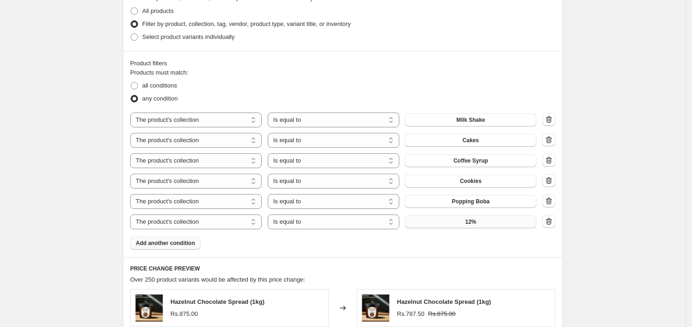
click at [467, 225] on button "12%" at bounding box center [470, 221] width 131 height 13
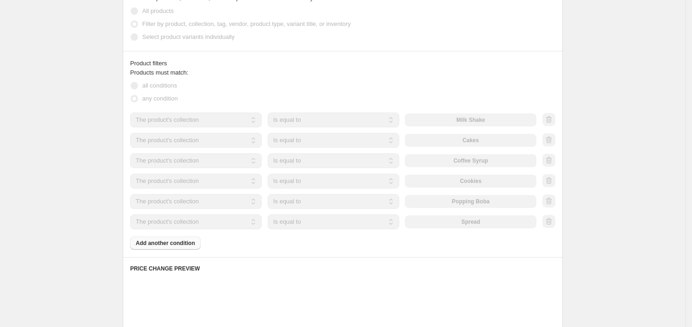
click at [162, 246] on div "Products must match: all conditions any condition The product The product's col…" at bounding box center [342, 158] width 425 height 181
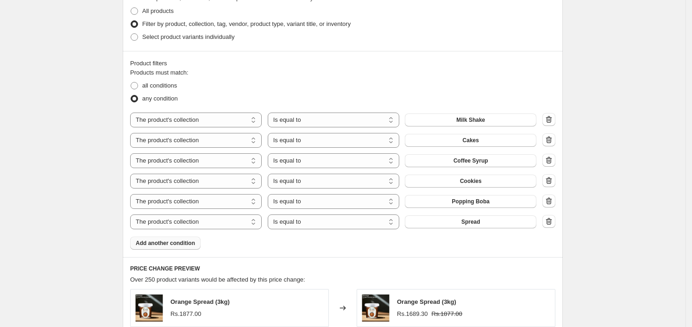
click at [170, 242] on span "Add another condition" at bounding box center [165, 242] width 59 height 7
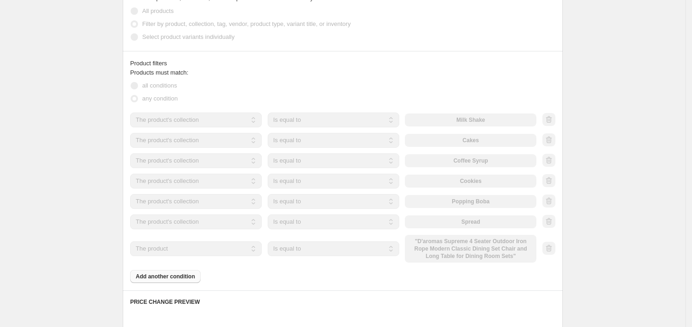
click at [504, 252] on div "The product The product's collection The product's tag The product's vendor The…" at bounding box center [333, 249] width 406 height 28
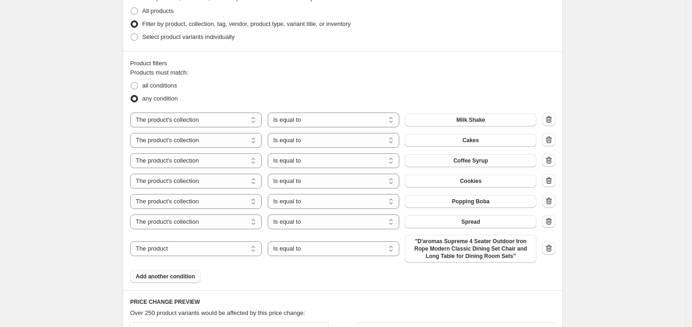
click at [504, 252] on span ""D'aromas Supreme 4 Seater Outdoor Iron Rope Modern Classic Dining Set Chair an…" at bounding box center [470, 249] width 120 height 22
click at [214, 250] on select "The product The product's collection The product's tag The product's vendor The…" at bounding box center [195, 248] width 131 height 15
select select "collection"
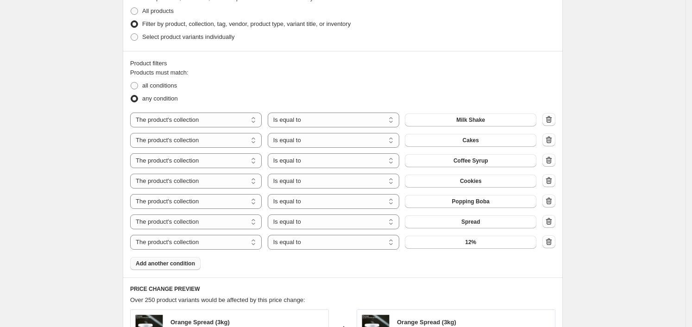
click at [482, 243] on div "The product The product's collection The product's tag The product's vendor The…" at bounding box center [333, 242] width 406 height 15
click at [482, 243] on button "12%" at bounding box center [470, 242] width 131 height 13
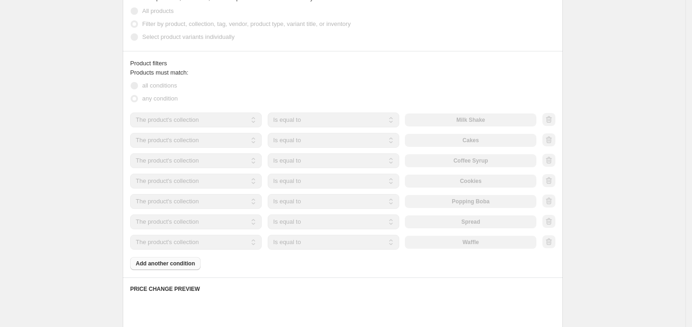
click at [171, 266] on div "Products must match: all conditions any condition The product The product's col…" at bounding box center [342, 169] width 425 height 202
click at [172, 263] on div "Products must match: all conditions any condition The product The product's col…" at bounding box center [342, 169] width 425 height 202
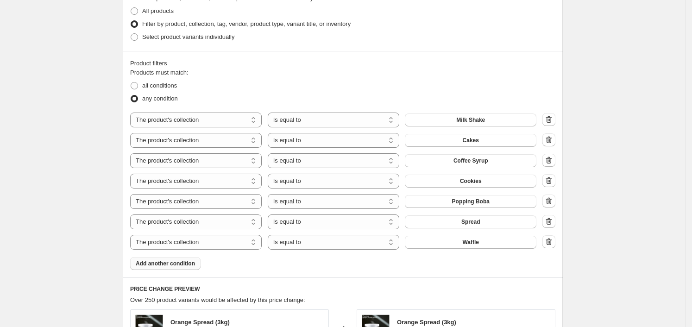
click at [173, 263] on span "Add another condition" at bounding box center [165, 263] width 59 height 7
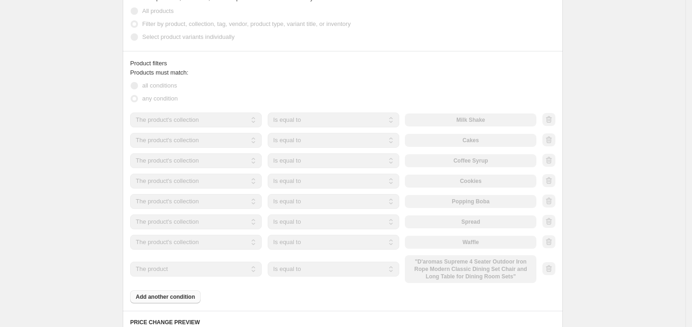
click at [481, 280] on div "The product The product's collection The product's tag The product's vendor The…" at bounding box center [333, 269] width 406 height 28
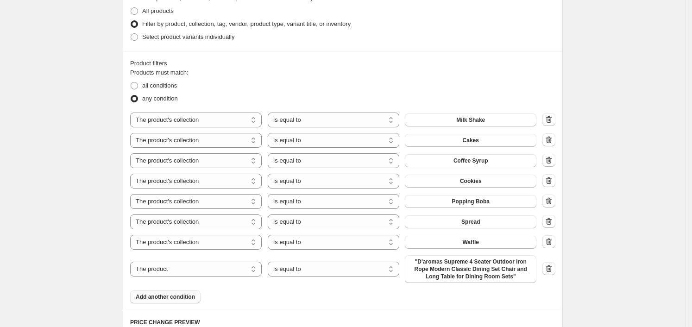
click at [481, 271] on span ""D'aromas Supreme 4 Seater Outdoor Iron Rope Modern Classic Dining Set Chair an…" at bounding box center [470, 269] width 120 height 22
click at [222, 268] on select "The product The product's collection The product's tag The product's vendor The…" at bounding box center [195, 269] width 131 height 15
select select "collection"
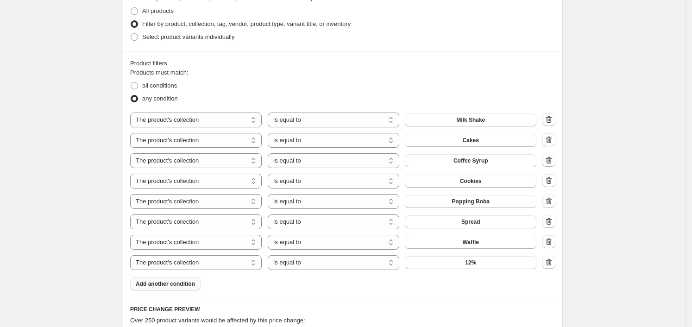
click at [512, 269] on button "12%" at bounding box center [470, 262] width 131 height 13
click at [168, 287] on span "Add another condition" at bounding box center [165, 283] width 59 height 7
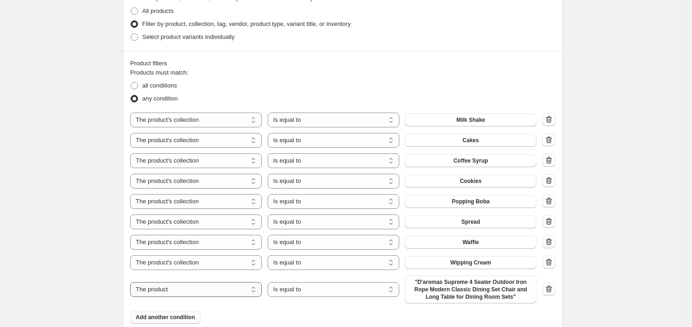
click at [170, 289] on select "The product The product's collection The product's tag The product's vendor The…" at bounding box center [195, 289] width 131 height 15
select select "collection"
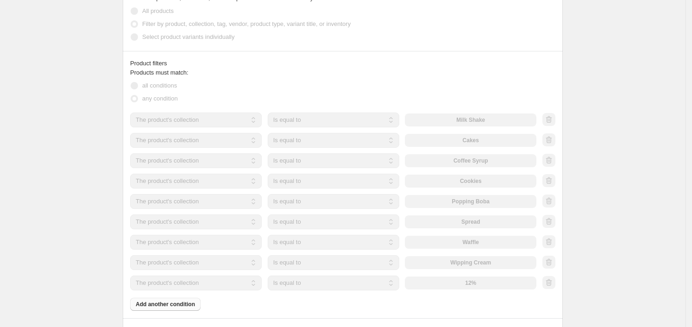
click at [468, 283] on div "The product The product's collection The product's tag The product's vendor The…" at bounding box center [333, 282] width 406 height 15
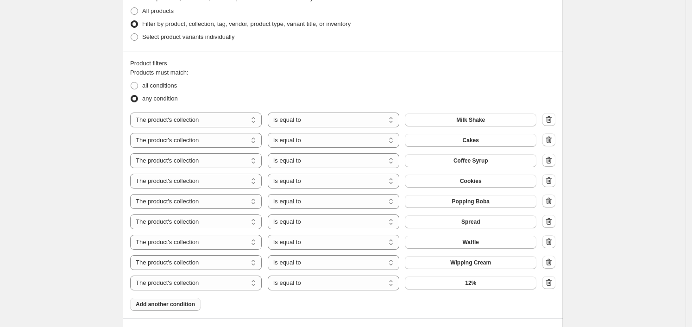
click at [468, 283] on span "12%" at bounding box center [470, 282] width 11 height 7
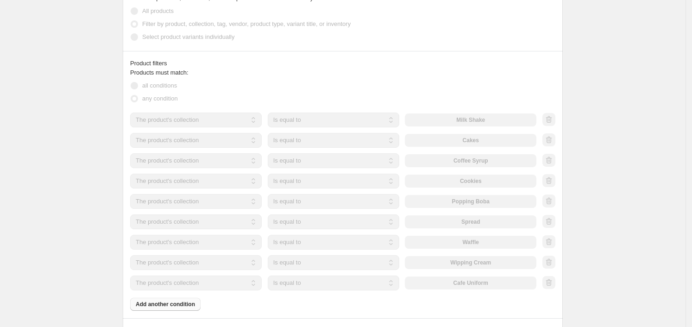
click at [172, 305] on div "Products must match: all conditions any condition The product The product's col…" at bounding box center [342, 189] width 425 height 243
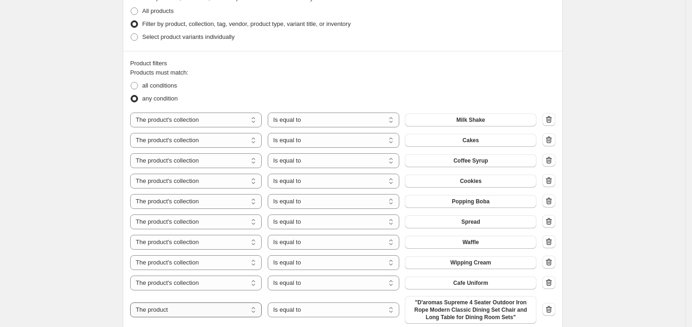
click at [230, 310] on select "The product The product's collection The product's tag The product's vendor The…" at bounding box center [195, 309] width 131 height 15
select select "collection"
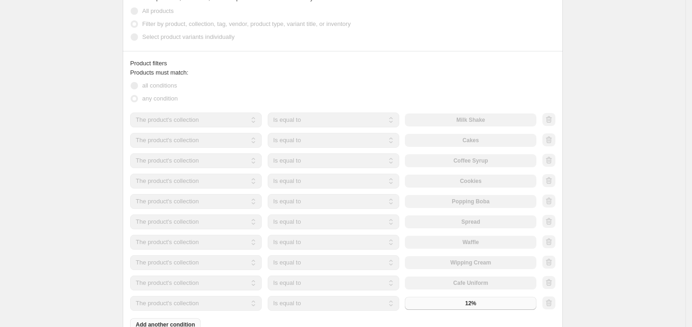
click at [480, 300] on div "The product The product's collection The product's tag The product's vendor The…" at bounding box center [333, 303] width 406 height 15
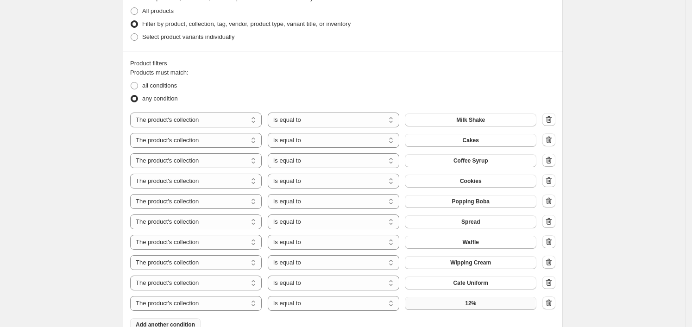
click at [481, 300] on button "12%" at bounding box center [470, 303] width 131 height 13
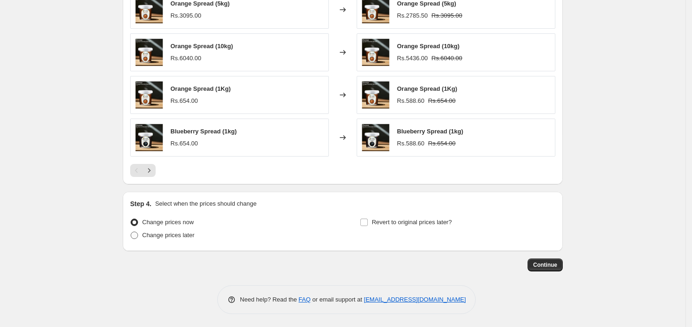
click at [185, 235] on span "Change prices later" at bounding box center [168, 234] width 52 height 7
click at [131, 232] on input "Change prices later" at bounding box center [131, 231] width 0 height 0
radio input "true"
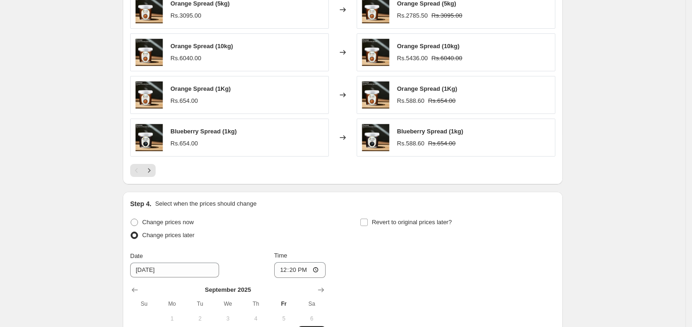
scroll to position [1044, 0]
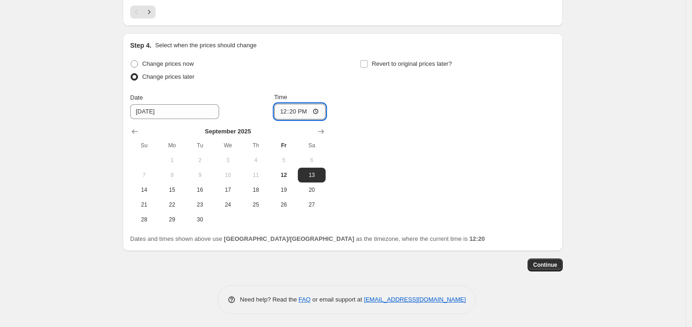
click at [317, 111] on input "12:20" at bounding box center [300, 112] width 52 height 16
type input "00:00"
click at [391, 172] on div "Change prices now Change prices later Date [DATE] Time 00:00 [DATE] Su Mo Tu We…" at bounding box center [342, 141] width 425 height 169
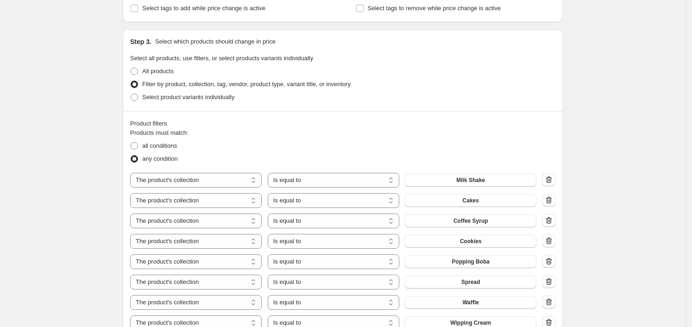
scroll to position [576, 0]
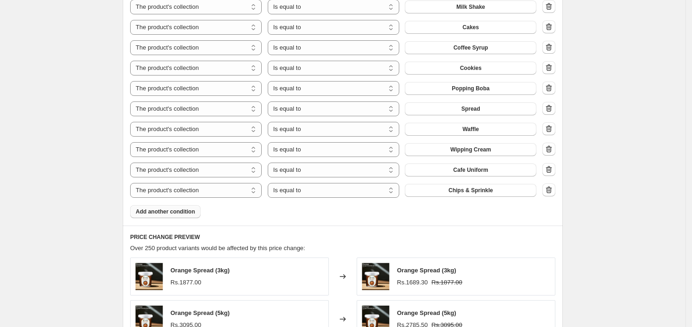
click at [170, 215] on button "Add another condition" at bounding box center [165, 211] width 70 height 13
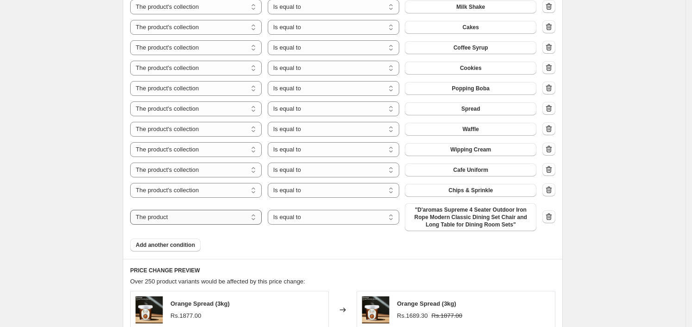
drag, startPoint x: 200, startPoint y: 215, endPoint x: 212, endPoint y: 211, distance: 12.3
click at [200, 215] on select "The product The product's collection The product's tag The product's vendor The…" at bounding box center [195, 217] width 131 height 15
click at [526, 225] on span ""D'aromas Supreme 4 Seater Outdoor Iron Rope Modern Classic Dining Set Chair an…" at bounding box center [470, 217] width 120 height 22
click at [196, 214] on select "The product The product's collection The product's tag The product's vendor The…" at bounding box center [195, 217] width 131 height 15
select select "collection"
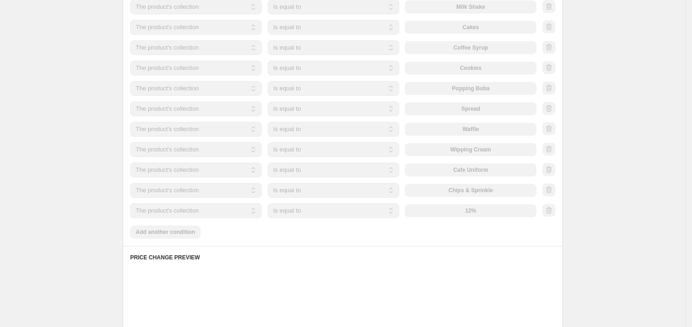
click at [455, 213] on div "The product The product's collection The product's tag The product's vendor The…" at bounding box center [333, 210] width 406 height 15
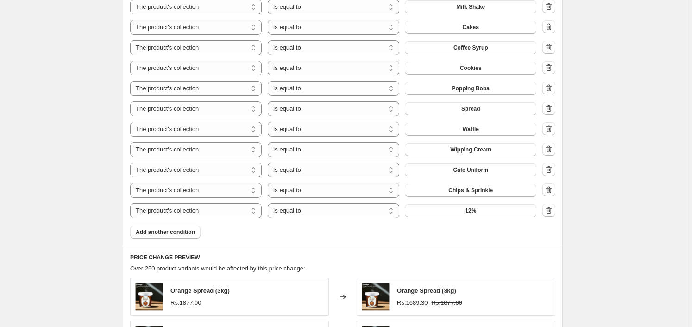
click at [456, 213] on button "12%" at bounding box center [470, 210] width 131 height 13
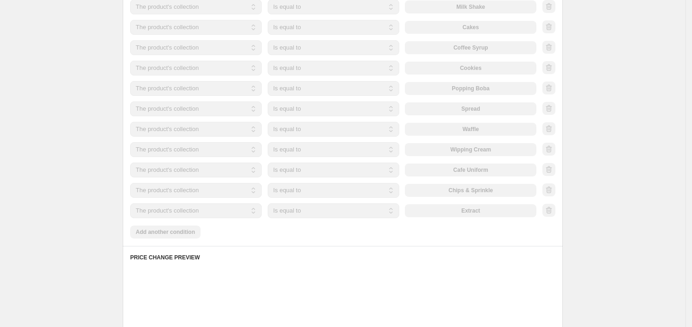
click at [624, 225] on div "Create new price [MEDICAL_DATA]. This page is ready Create new price [MEDICAL_D…" at bounding box center [342, 120] width 685 height 1392
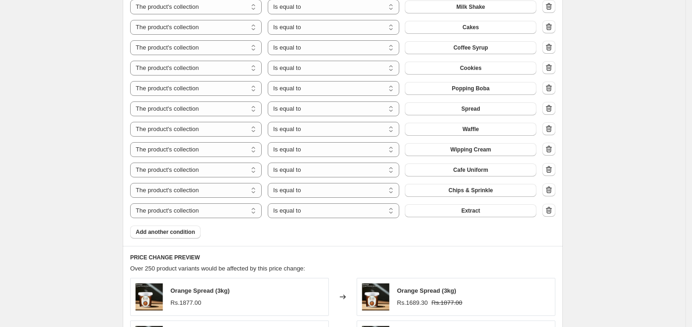
click at [644, 182] on div "Create new price [MEDICAL_DATA]. This page is ready Create new price [MEDICAL_D…" at bounding box center [342, 120] width 685 height 1392
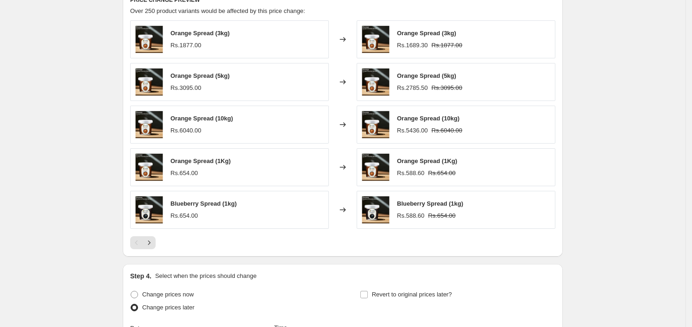
scroll to position [1039, 0]
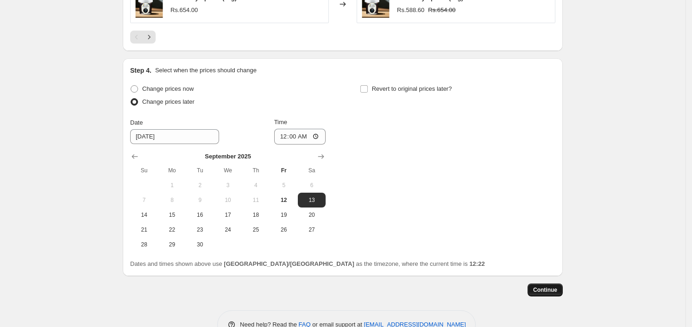
click at [553, 290] on span "Continue" at bounding box center [545, 289] width 24 height 7
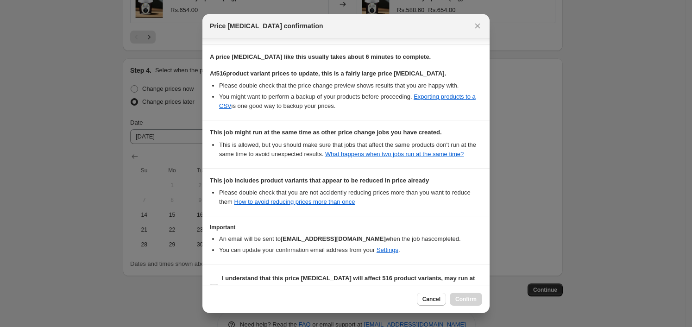
scroll to position [159, 0]
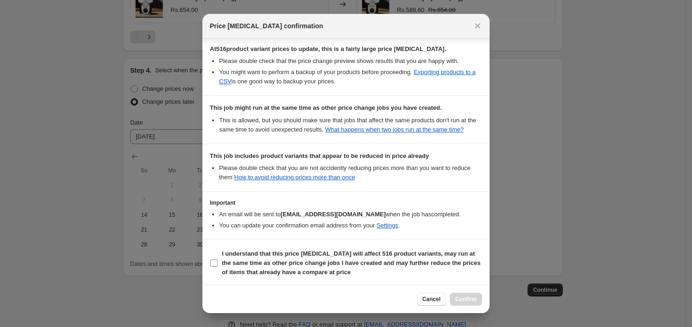
click at [303, 255] on b "I understand that this price [MEDICAL_DATA] will affect 516 product variants, m…" at bounding box center [351, 262] width 258 height 25
click at [218, 259] on input "I understand that this price [MEDICAL_DATA] will affect 516 product variants, m…" at bounding box center [213, 262] width 7 height 7
checkbox input "true"
click at [475, 25] on icon "Close" at bounding box center [477, 25] width 9 height 9
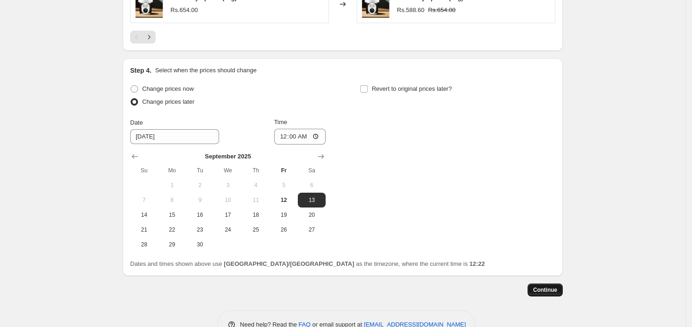
click at [557, 289] on span "Continue" at bounding box center [545, 289] width 24 height 7
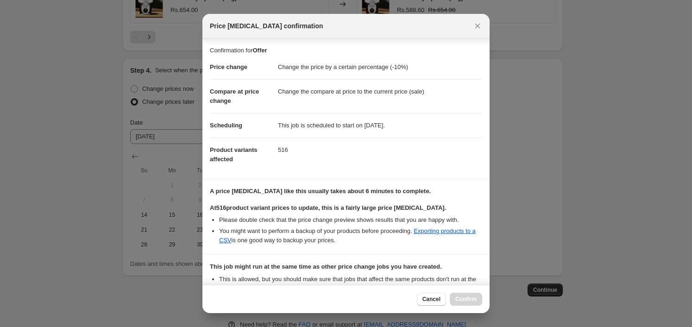
scroll to position [159, 0]
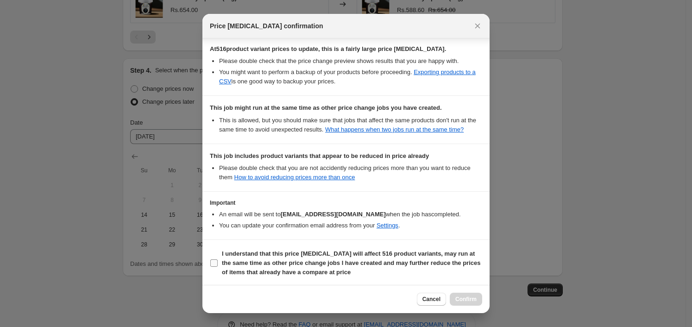
click at [401, 252] on b "I understand that this price [MEDICAL_DATA] will affect 516 product variants, m…" at bounding box center [351, 262] width 258 height 25
click at [218, 259] on input "I understand that this price [MEDICAL_DATA] will affect 516 product variants, m…" at bounding box center [213, 262] width 7 height 7
checkbox input "true"
click at [469, 299] on span "Confirm" at bounding box center [465, 298] width 21 height 7
type input "Offer"
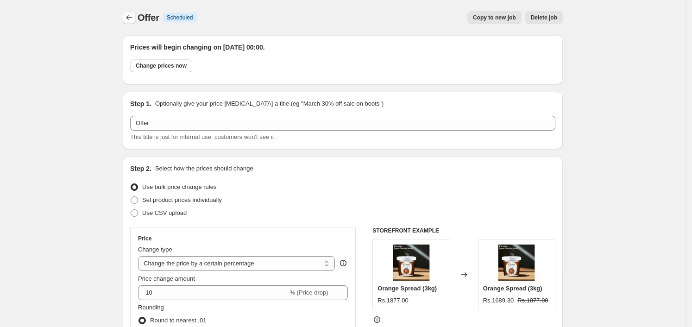
click at [130, 19] on icon "Price change jobs" at bounding box center [129, 17] width 6 height 5
